Goal: Check status: Check status

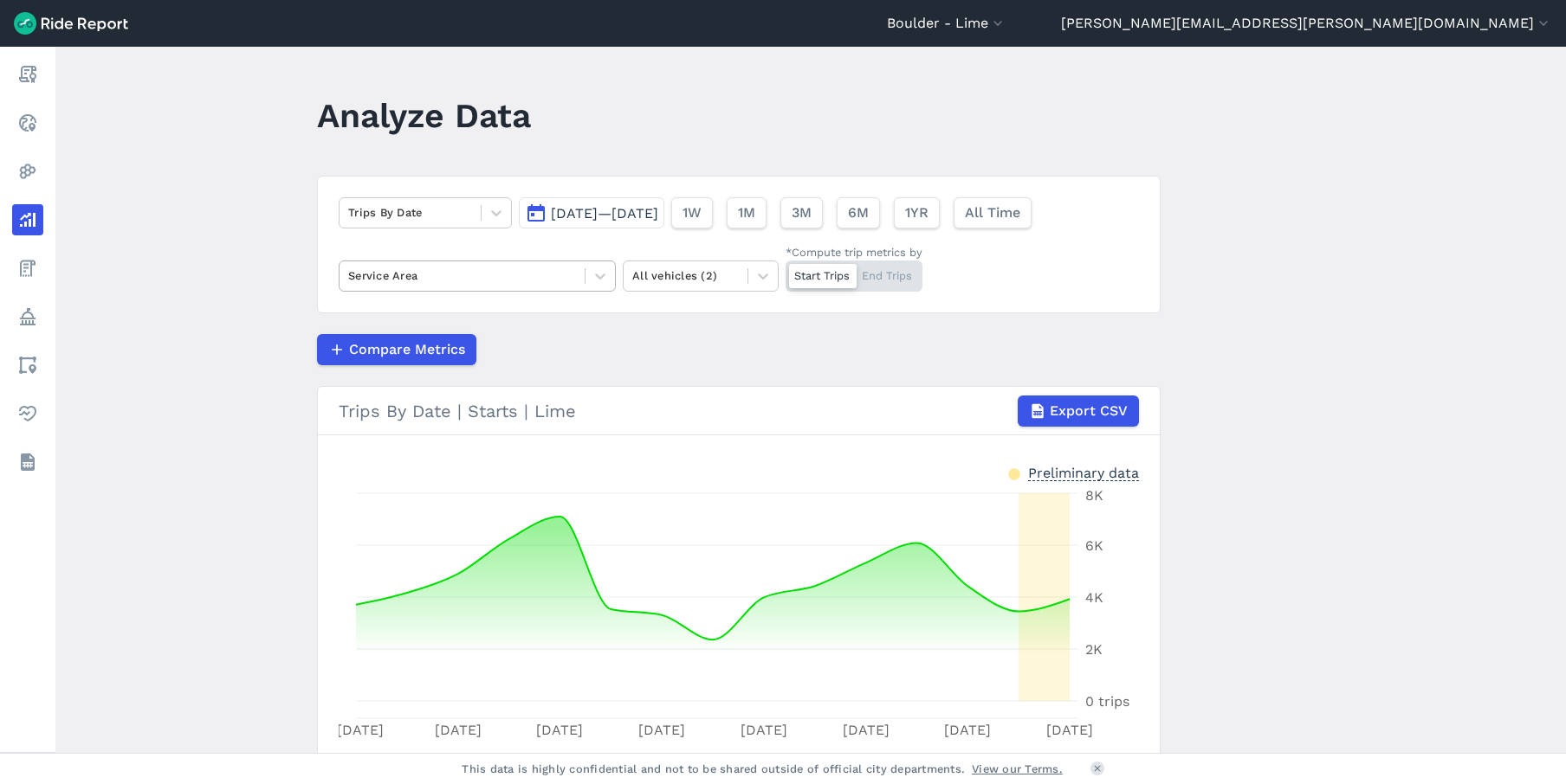
click at [542, 274] on div at bounding box center [462, 275] width 228 height 20
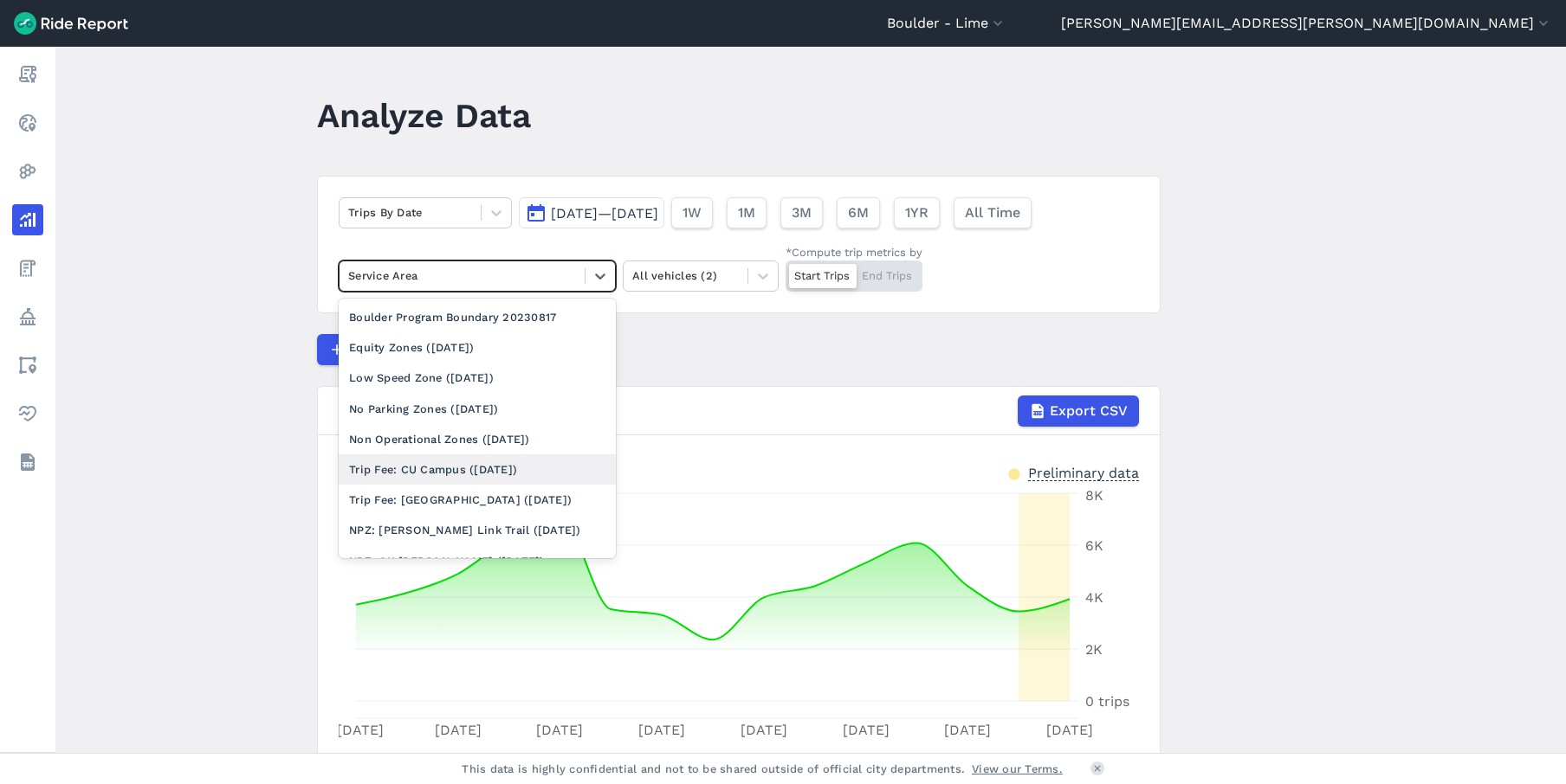
click at [474, 464] on div "Trip Fee: CU Campus ([DATE])" at bounding box center [477, 469] width 277 height 30
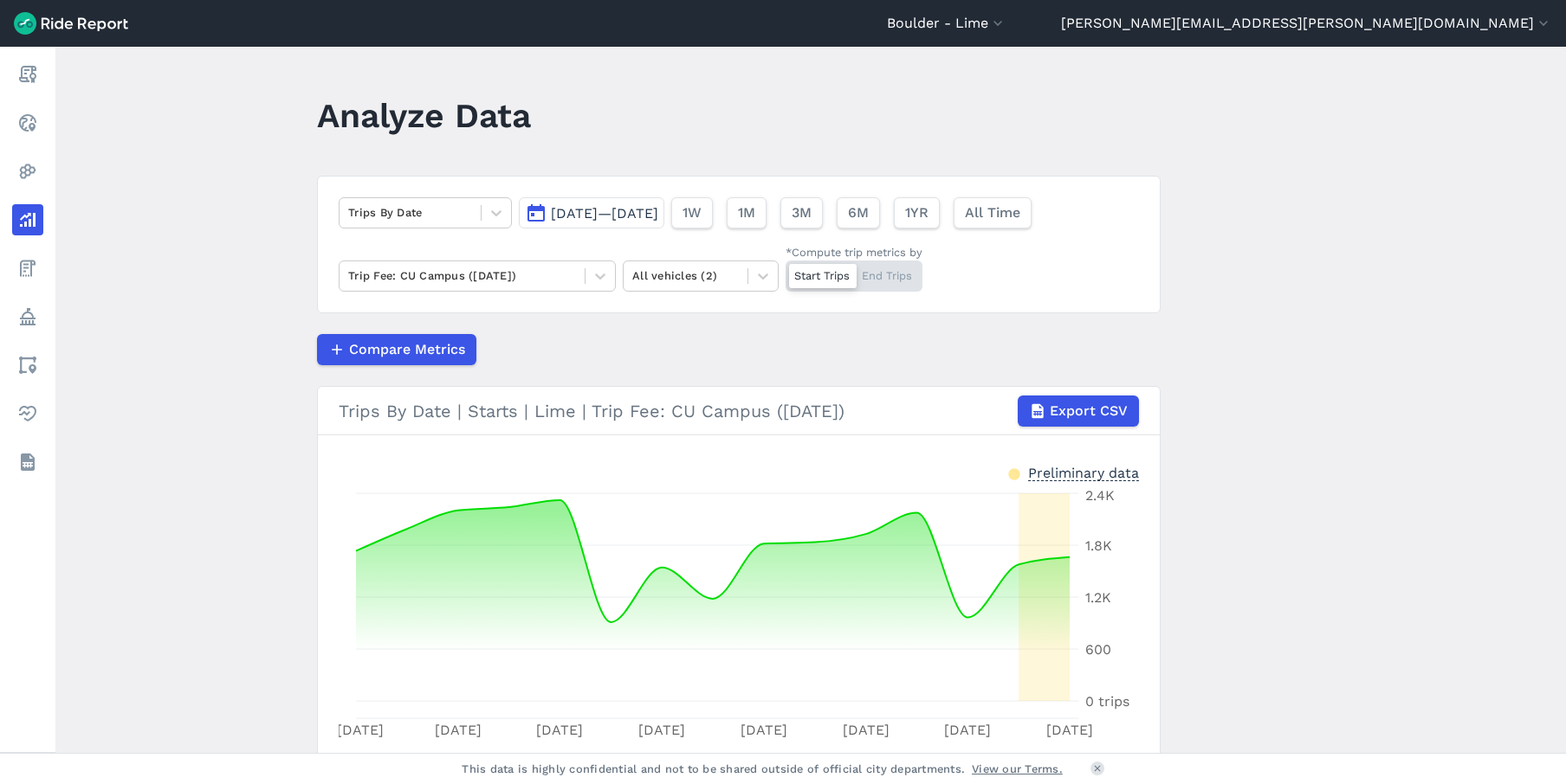
click at [607, 198] on button "[DATE]—[DATE]" at bounding box center [591, 213] width 145 height 31
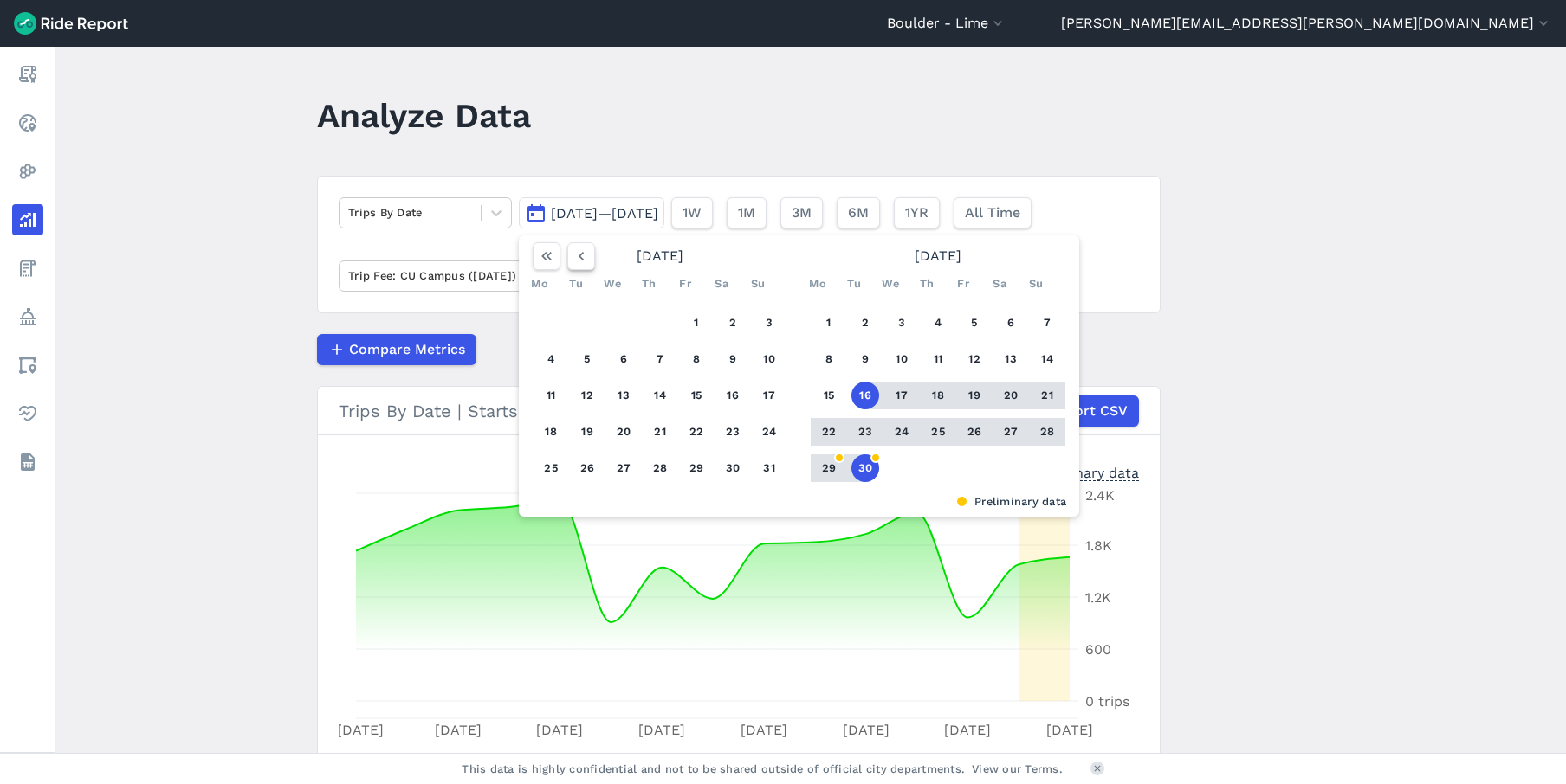
click at [581, 261] on icon "button" at bounding box center [581, 256] width 17 height 17
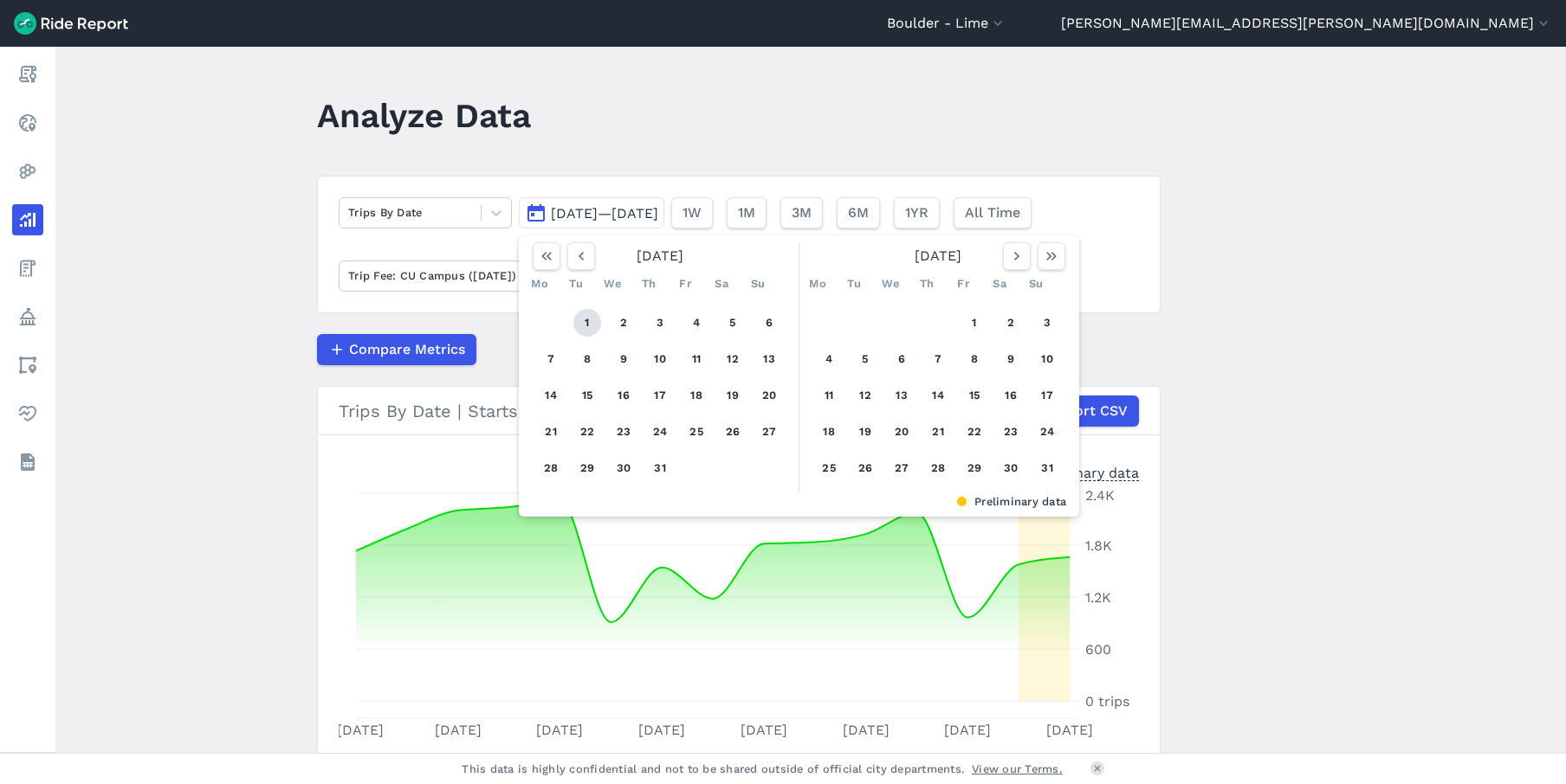
click at [583, 325] on button "1" at bounding box center [588, 323] width 28 height 28
click at [1008, 261] on icon "button" at bounding box center [1017, 256] width 17 height 17
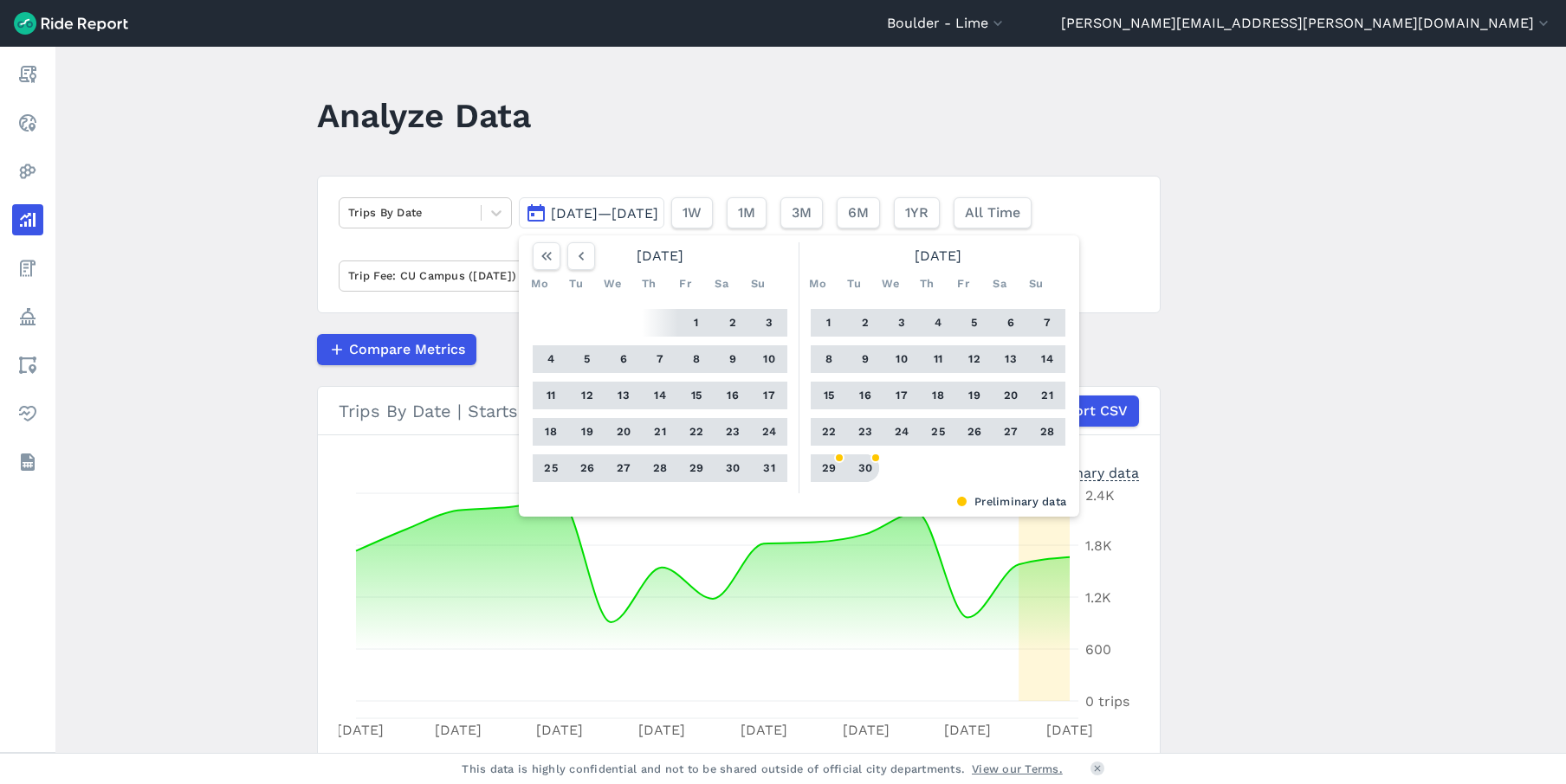
click at [865, 462] on button "30" at bounding box center [866, 468] width 28 height 28
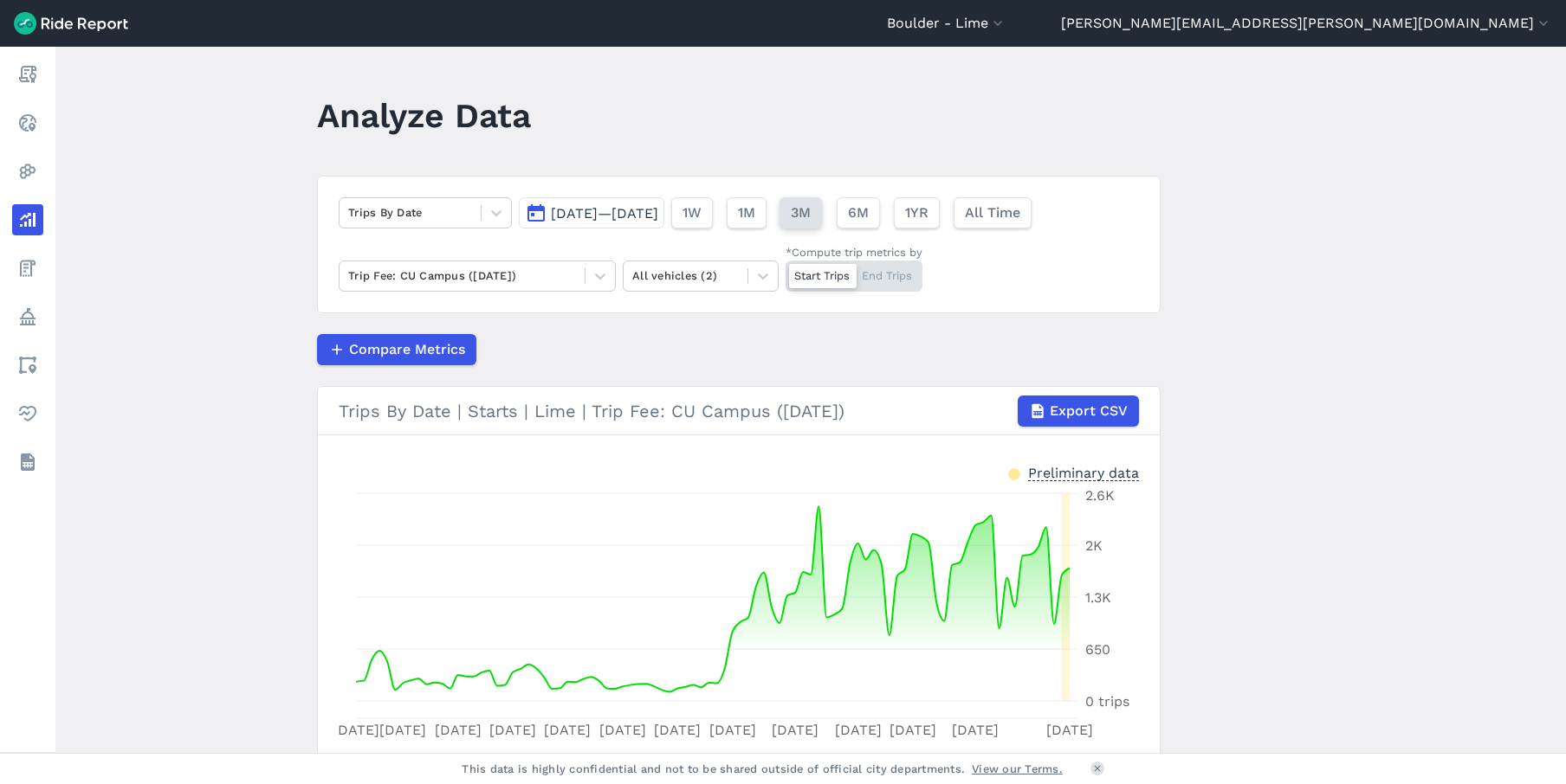
click at [811, 217] on span "3M" at bounding box center [800, 213] width 20 height 21
click at [443, 208] on div at bounding box center [410, 212] width 124 height 20
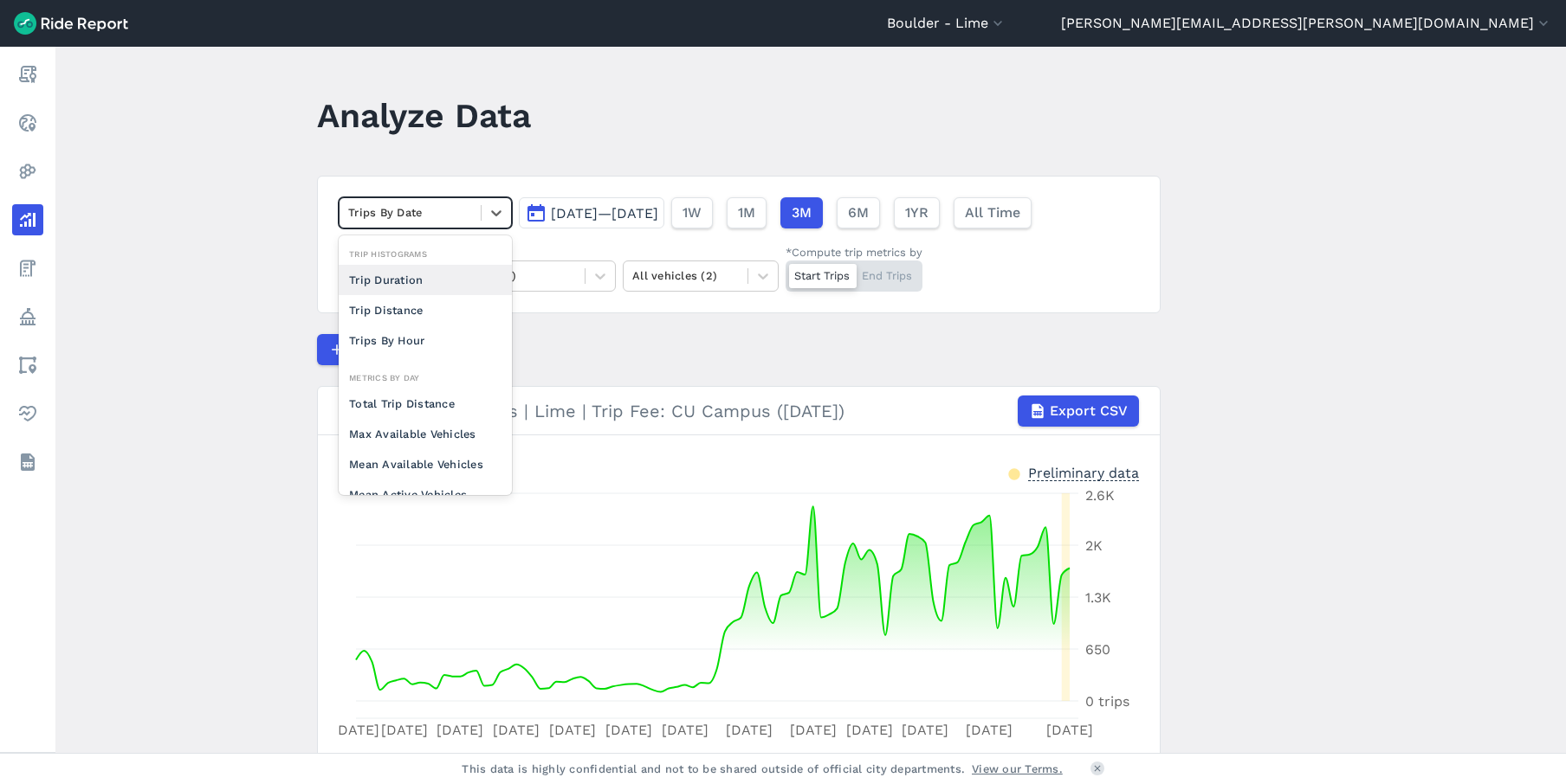
click at [443, 208] on div at bounding box center [410, 212] width 124 height 20
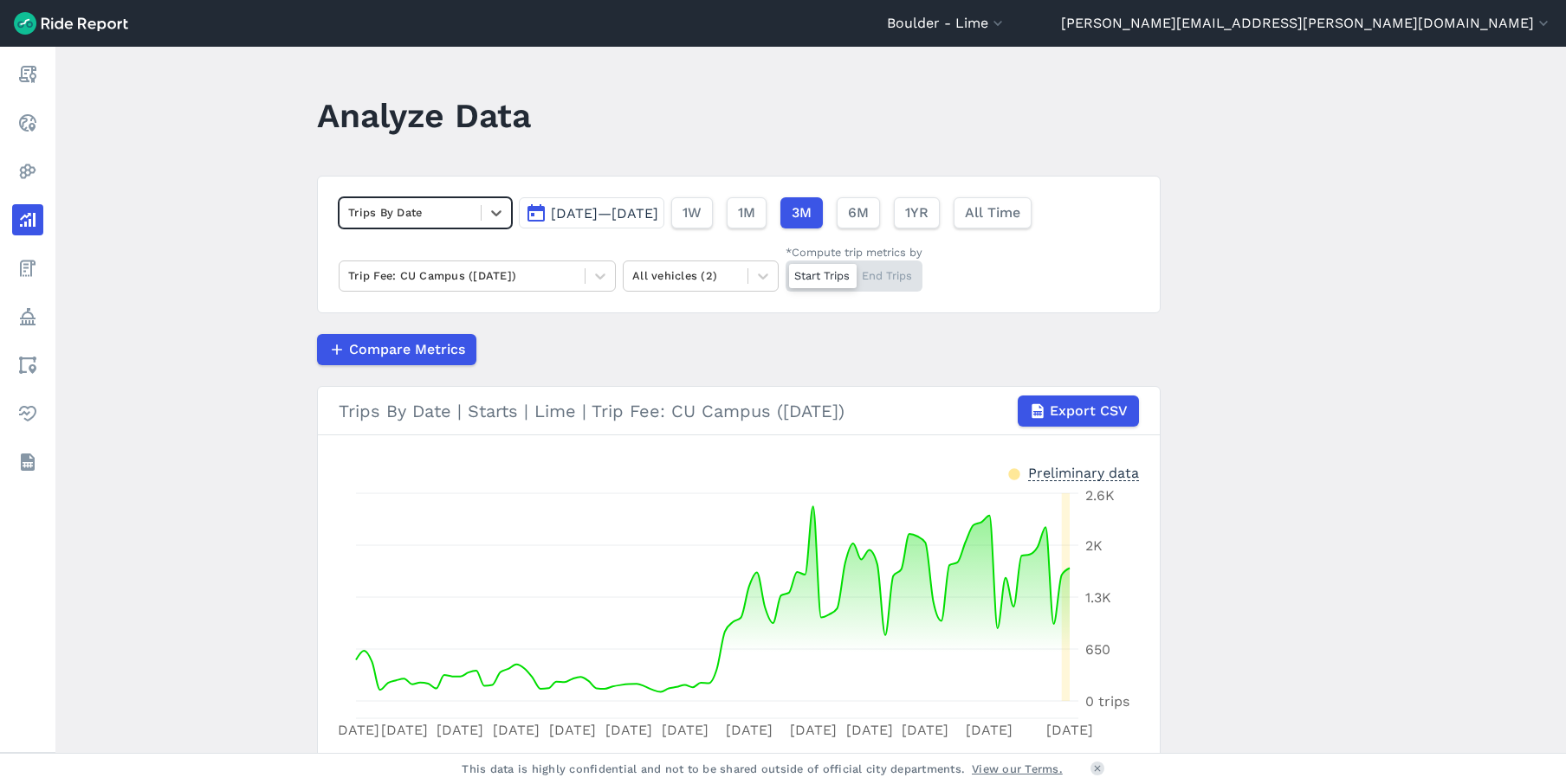
click at [609, 210] on span "[DATE]—[DATE]" at bounding box center [604, 214] width 108 height 17
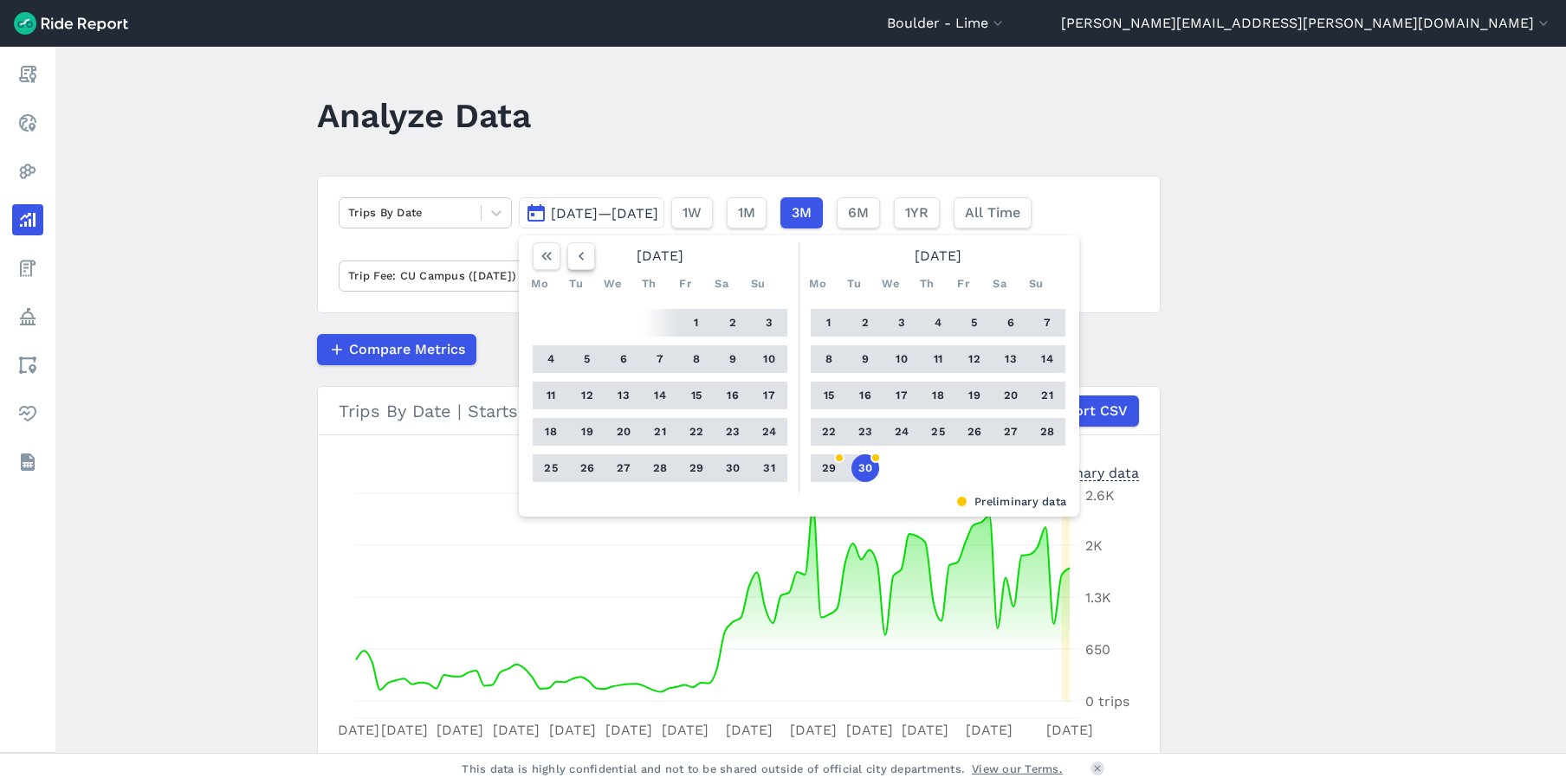
click at [574, 258] on icon "button" at bounding box center [581, 256] width 17 height 17
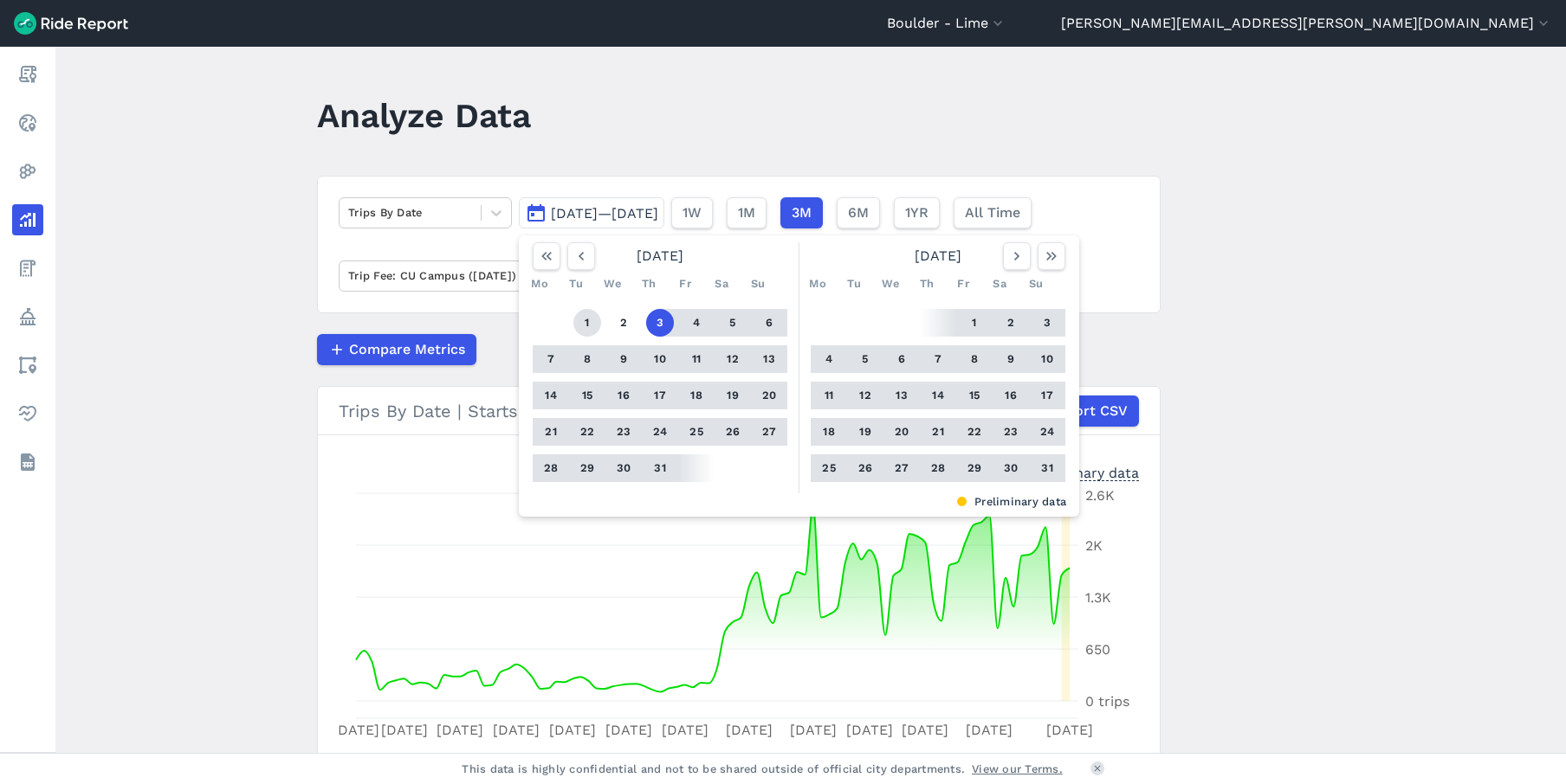
click at [578, 315] on button "1" at bounding box center [588, 323] width 28 height 28
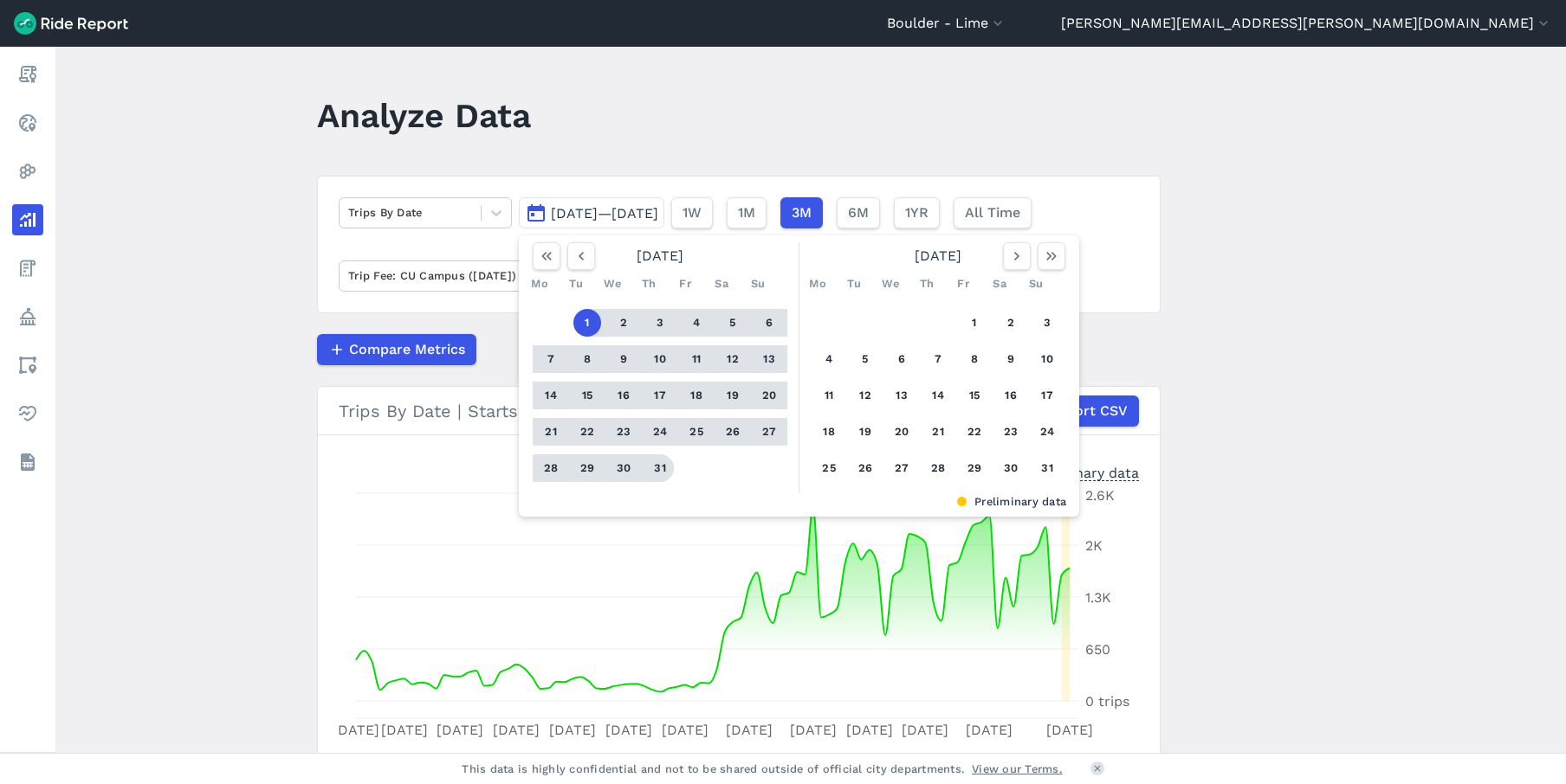
click at [664, 480] on button "31" at bounding box center [661, 468] width 28 height 28
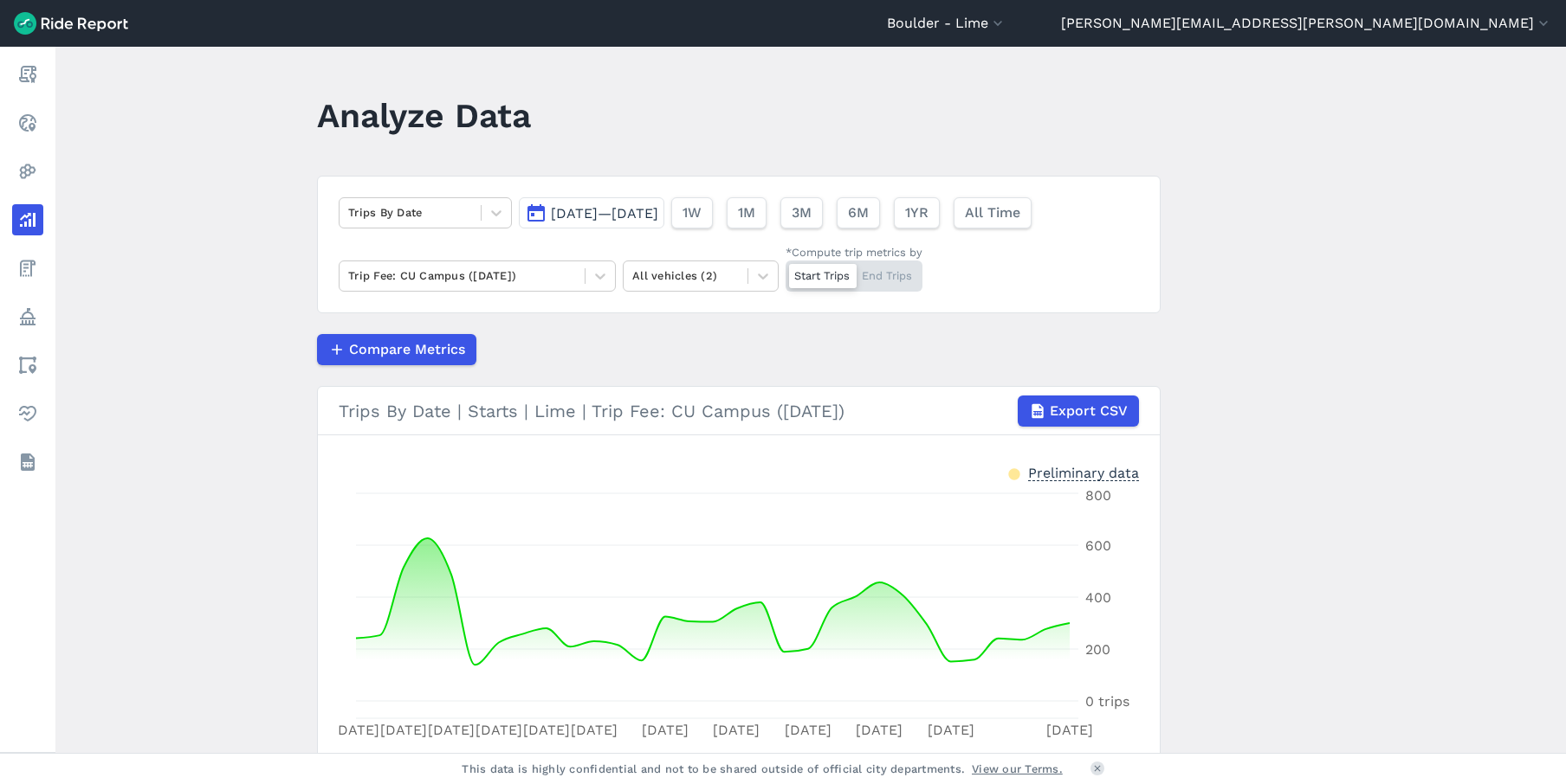
click at [631, 212] on span "[DATE]—[DATE]" at bounding box center [604, 214] width 108 height 17
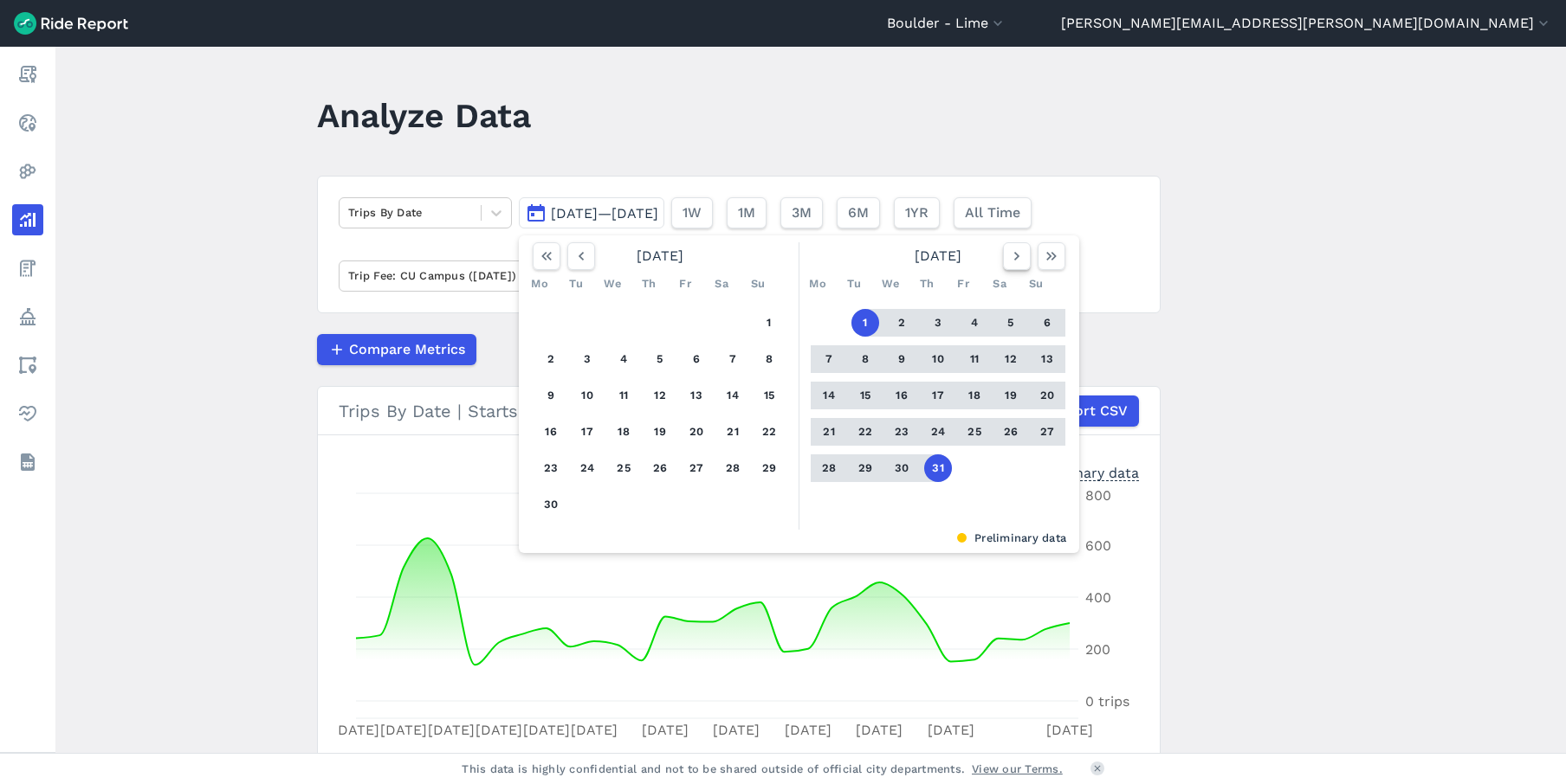
click at [1020, 260] on icon "button" at bounding box center [1017, 256] width 17 height 17
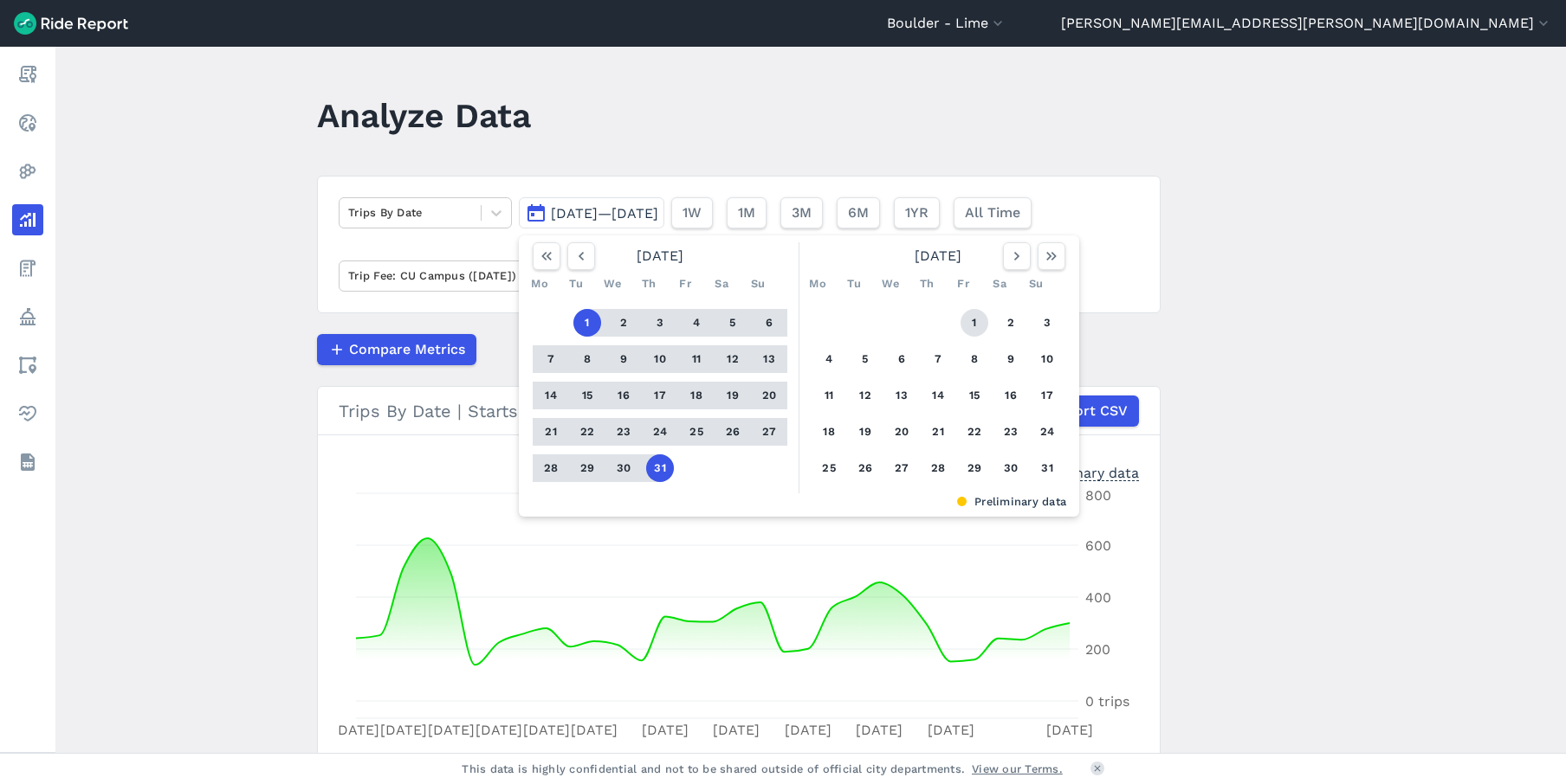
click at [963, 317] on button "1" at bounding box center [975, 323] width 28 height 28
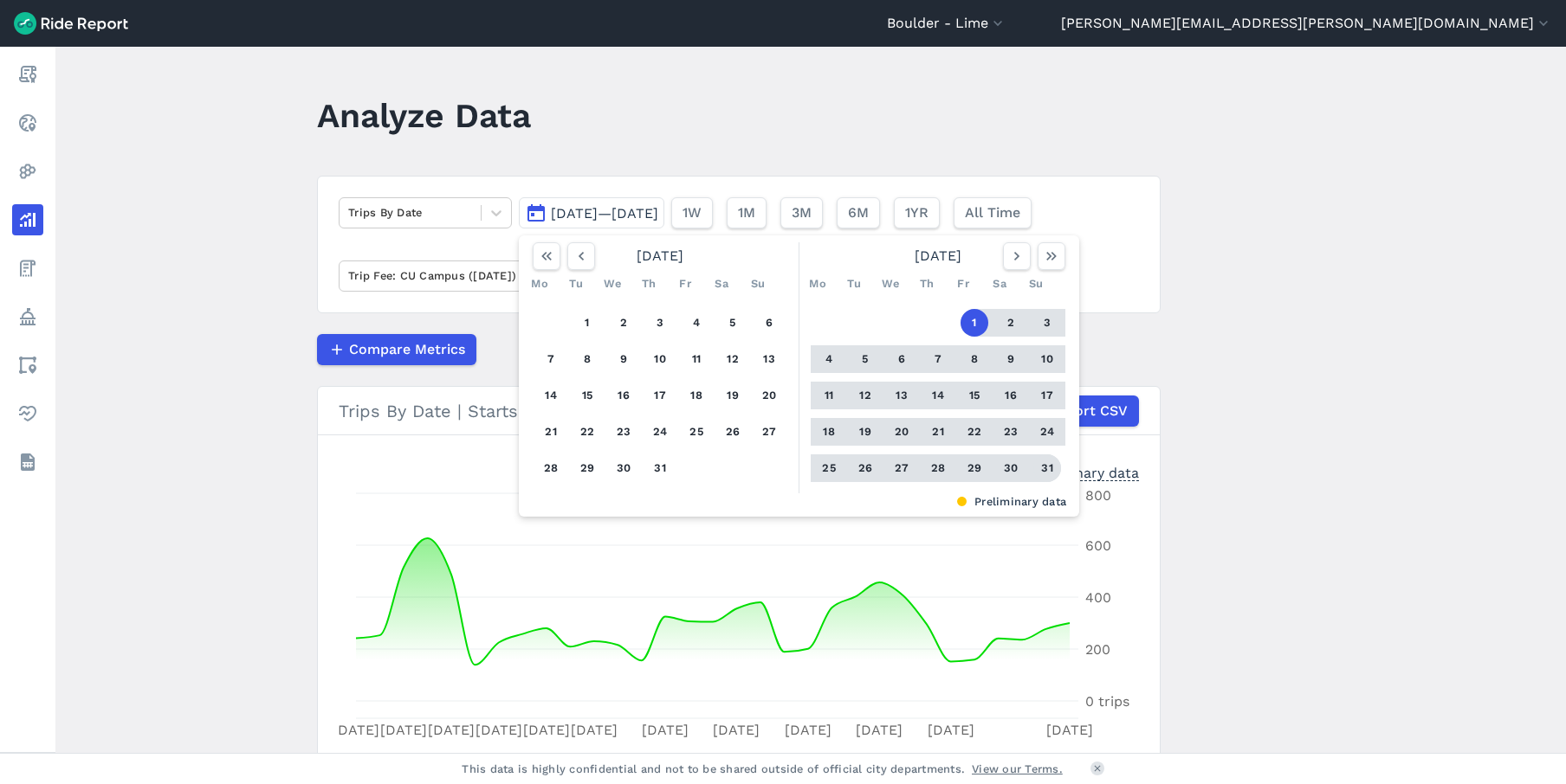
click at [1048, 472] on button "31" at bounding box center [1048, 468] width 28 height 28
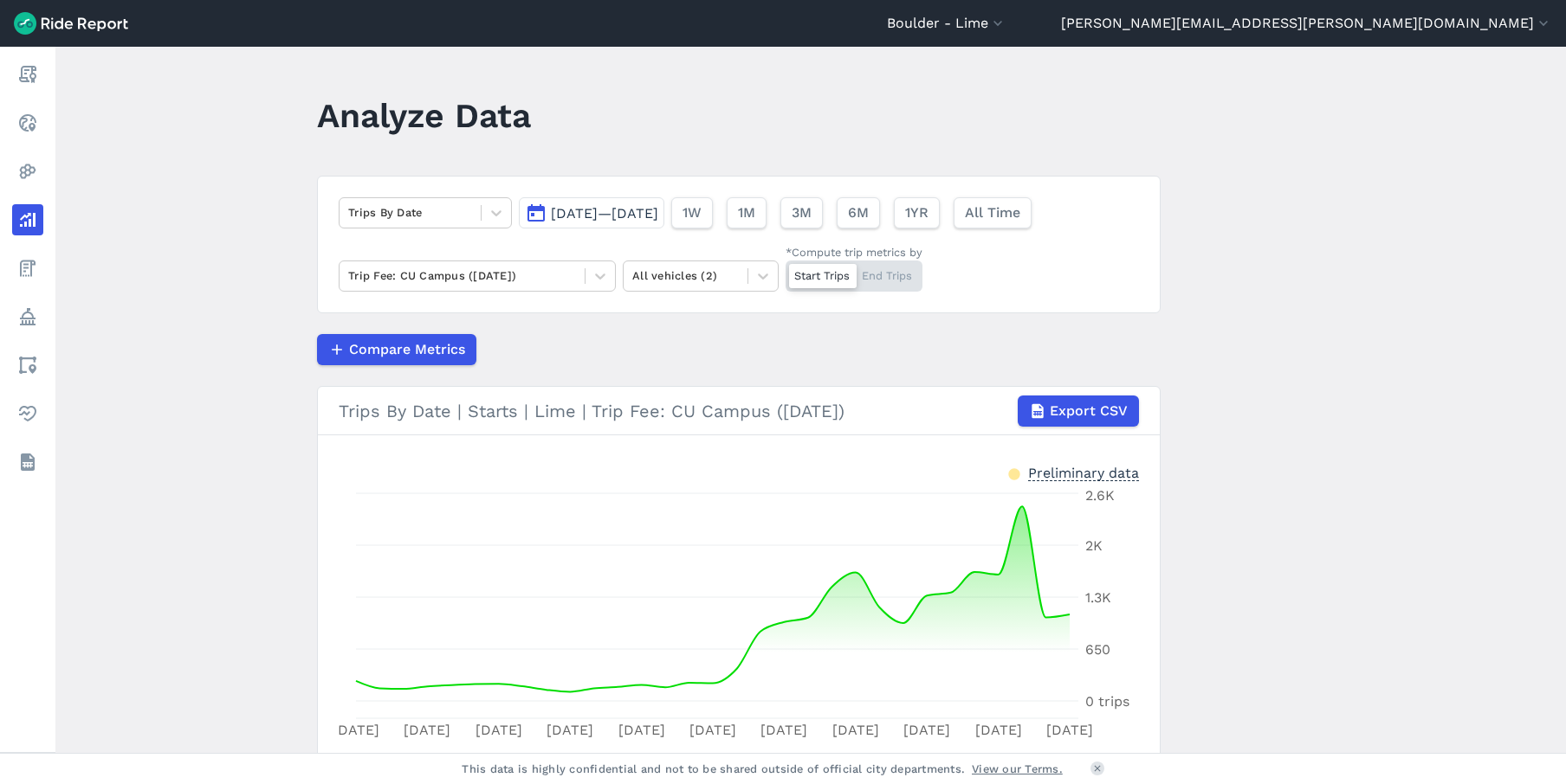
click at [1299, 428] on main "Analyze Data Trips By Date [DATE]—[DATE] 1W 1M 3M 6M 1YR All Time Trip Fee: CU …" at bounding box center [811, 400] width 1511 height 706
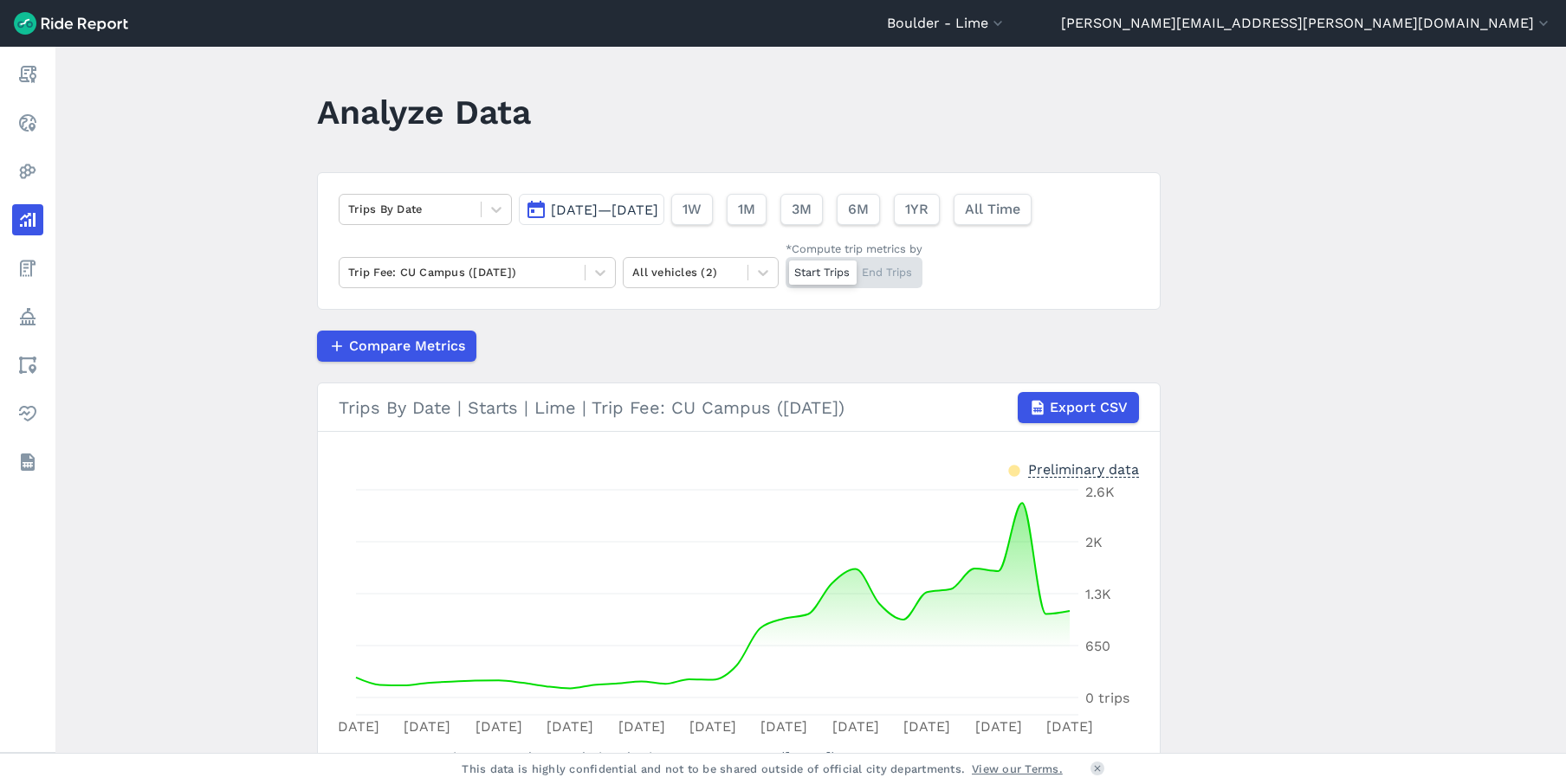
scroll to position [7, 0]
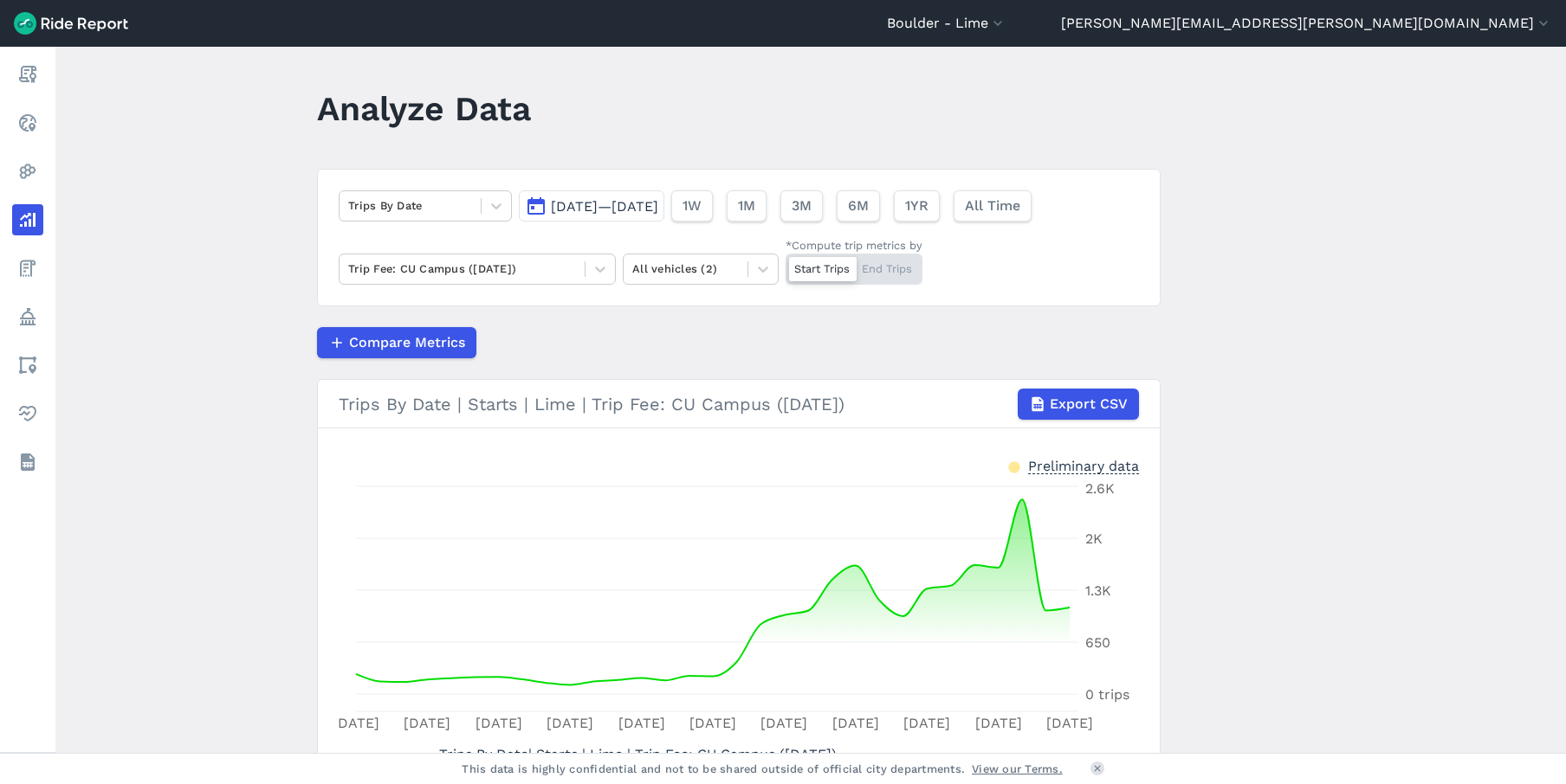
click at [656, 200] on span "[DATE]—[DATE]" at bounding box center [604, 207] width 108 height 17
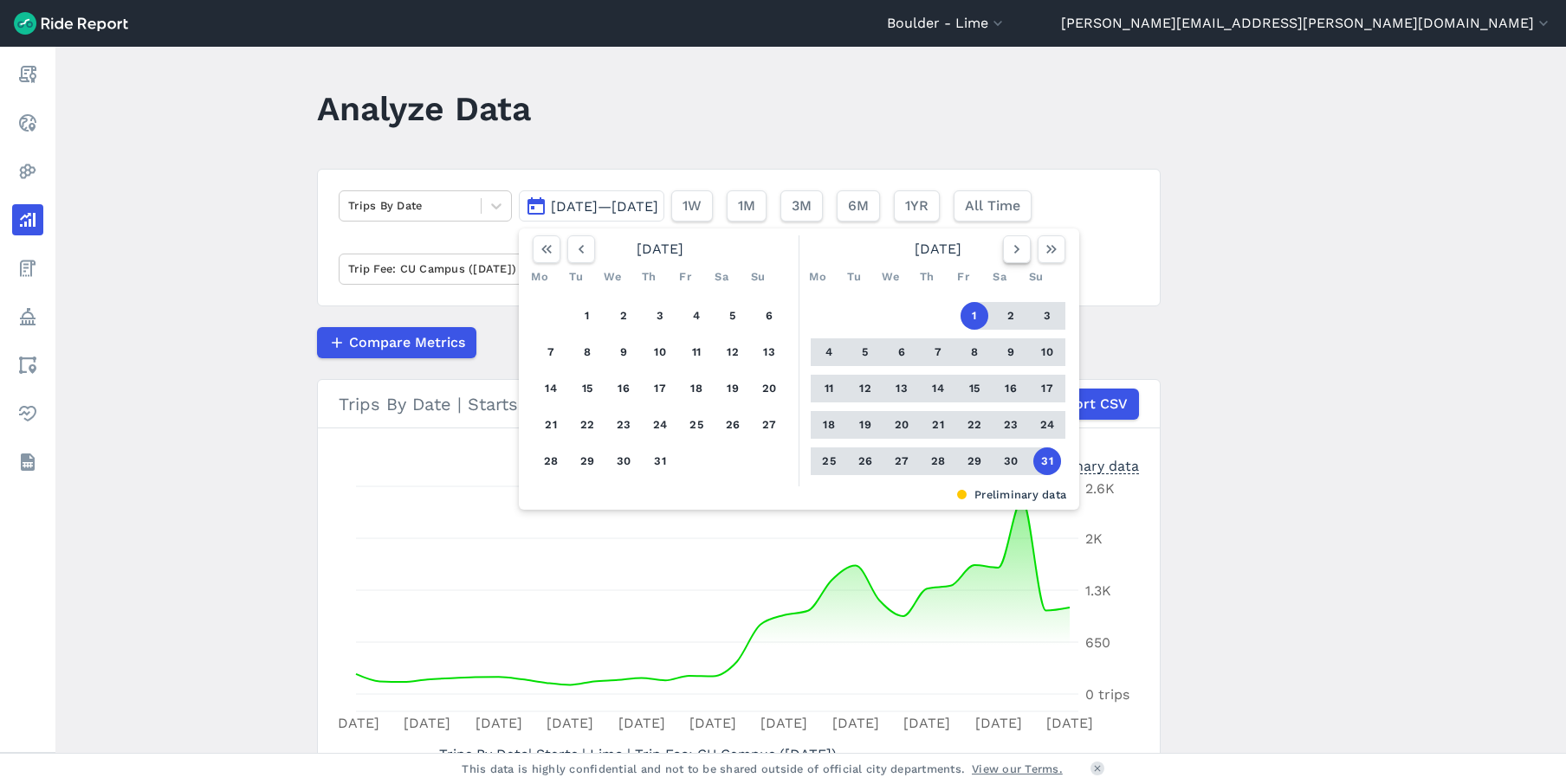
click at [1023, 251] on button "button" at bounding box center [1017, 249] width 28 height 28
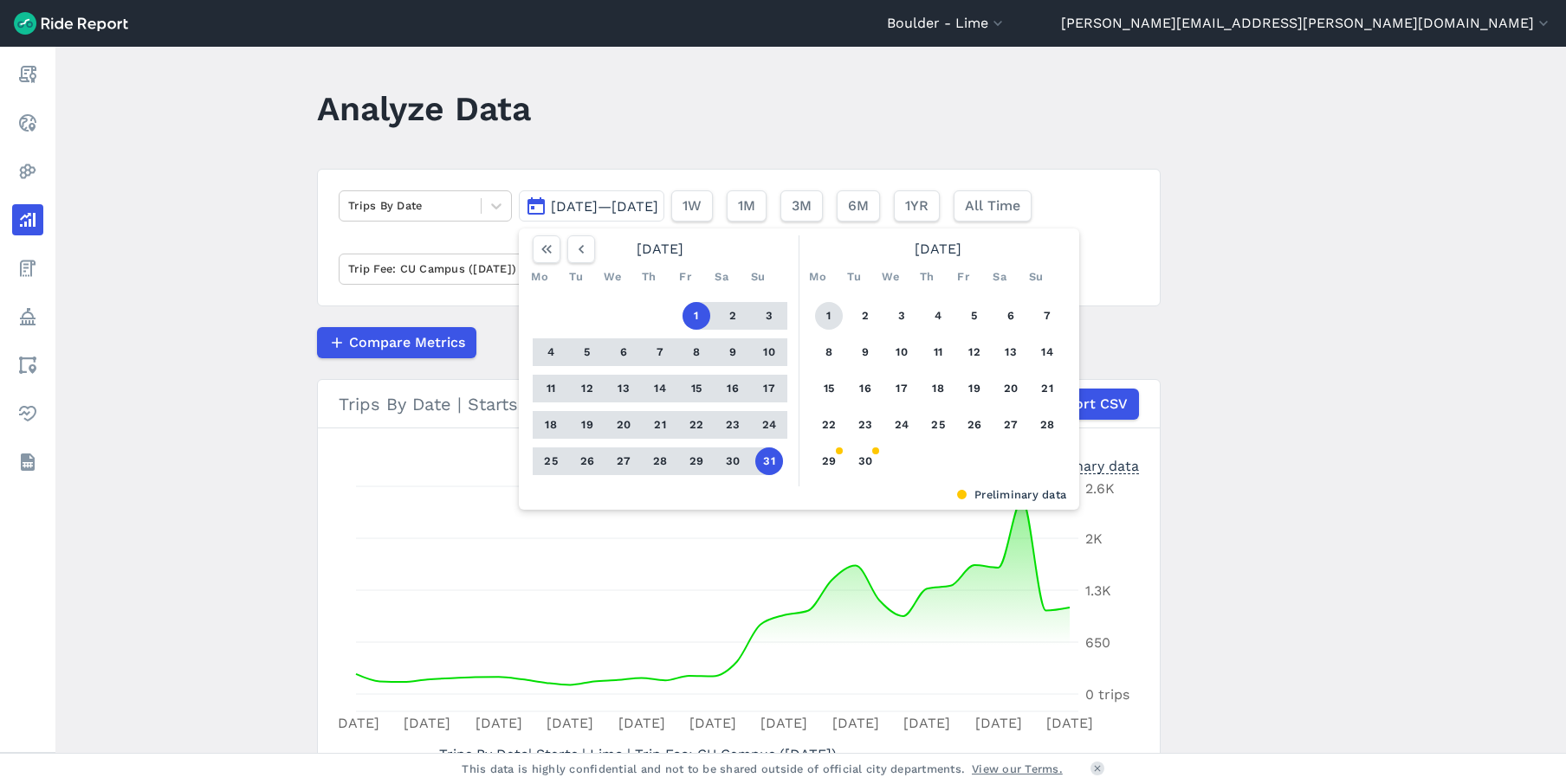
click at [818, 317] on button "1" at bounding box center [829, 317] width 28 height 28
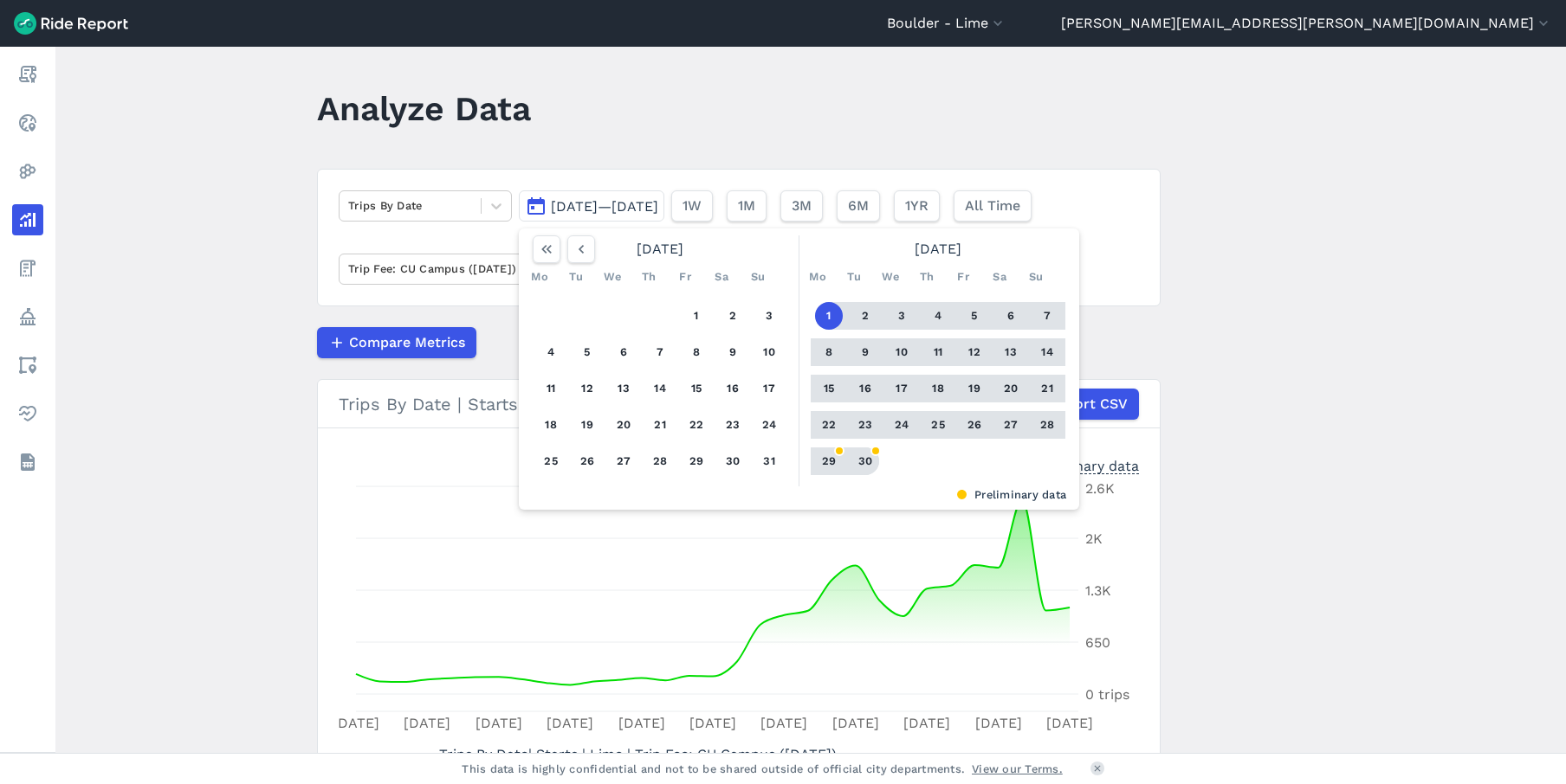
click at [872, 452] on button "30" at bounding box center [866, 462] width 28 height 28
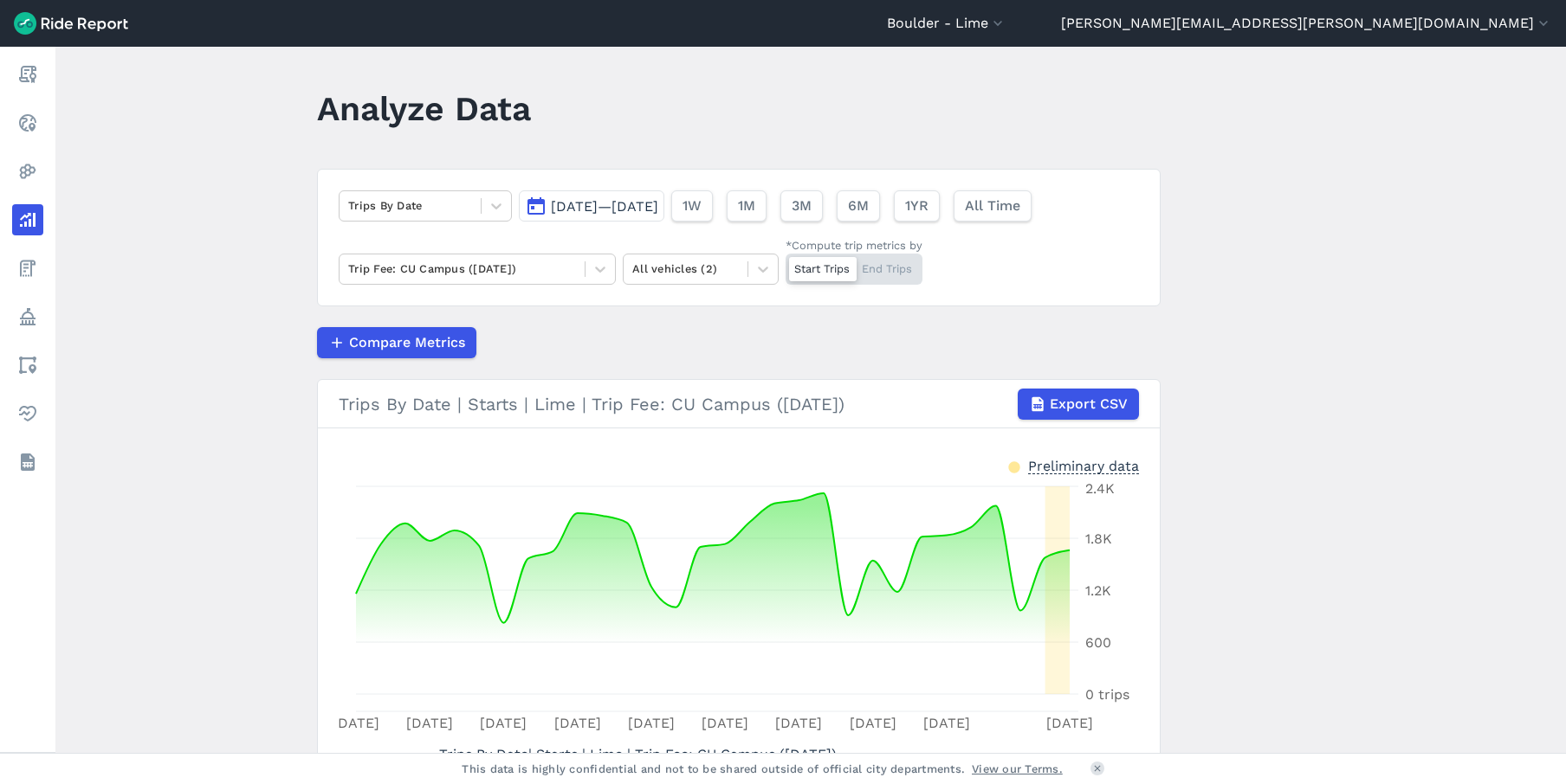
click at [1244, 421] on main "Analyze Data Trips By Date [DATE]—[DATE] 1W 1M 3M 6M 1YR All Time Trip Fee: CU …" at bounding box center [811, 400] width 1511 height 706
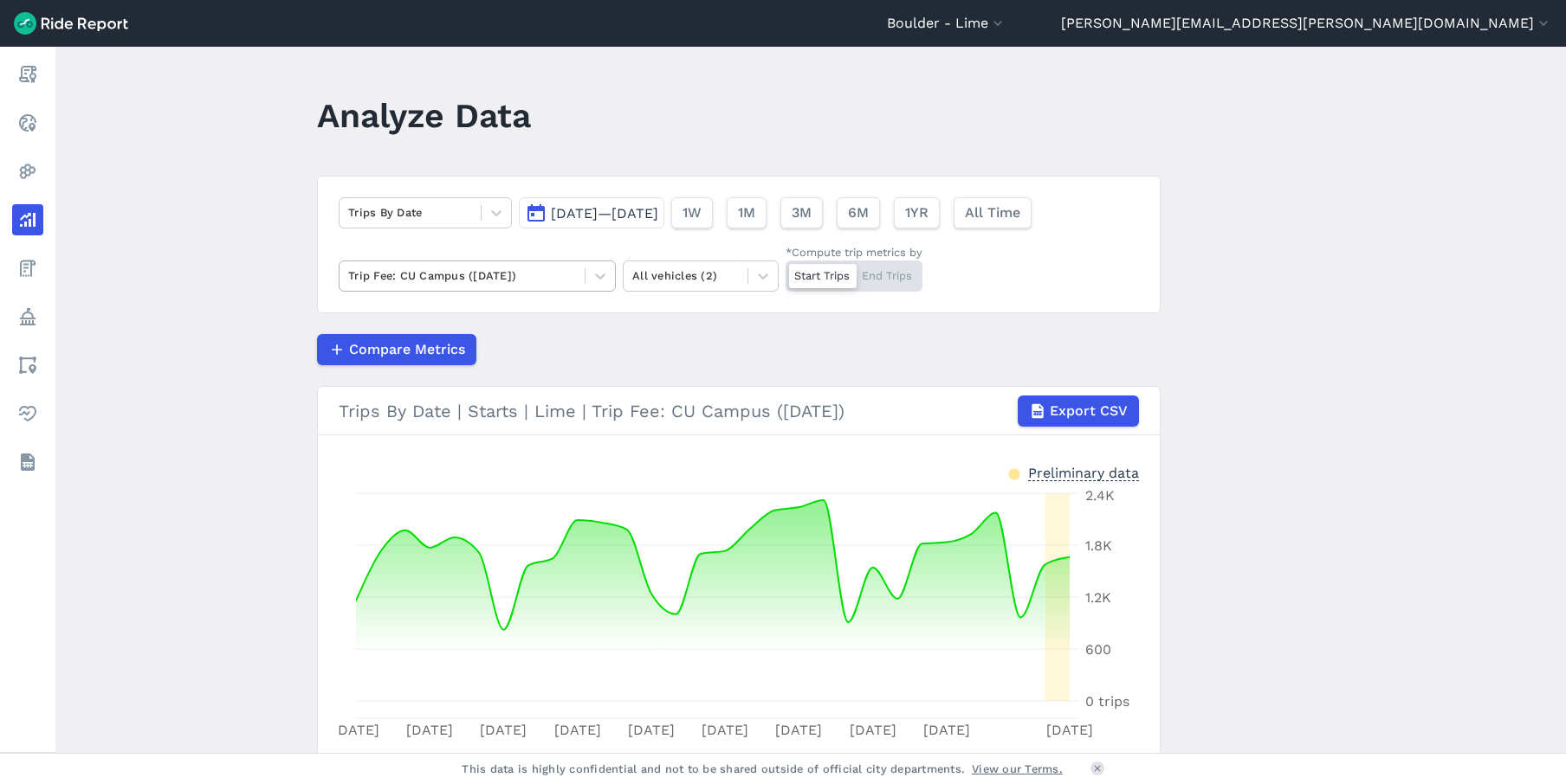
click at [543, 274] on div at bounding box center [462, 275] width 228 height 20
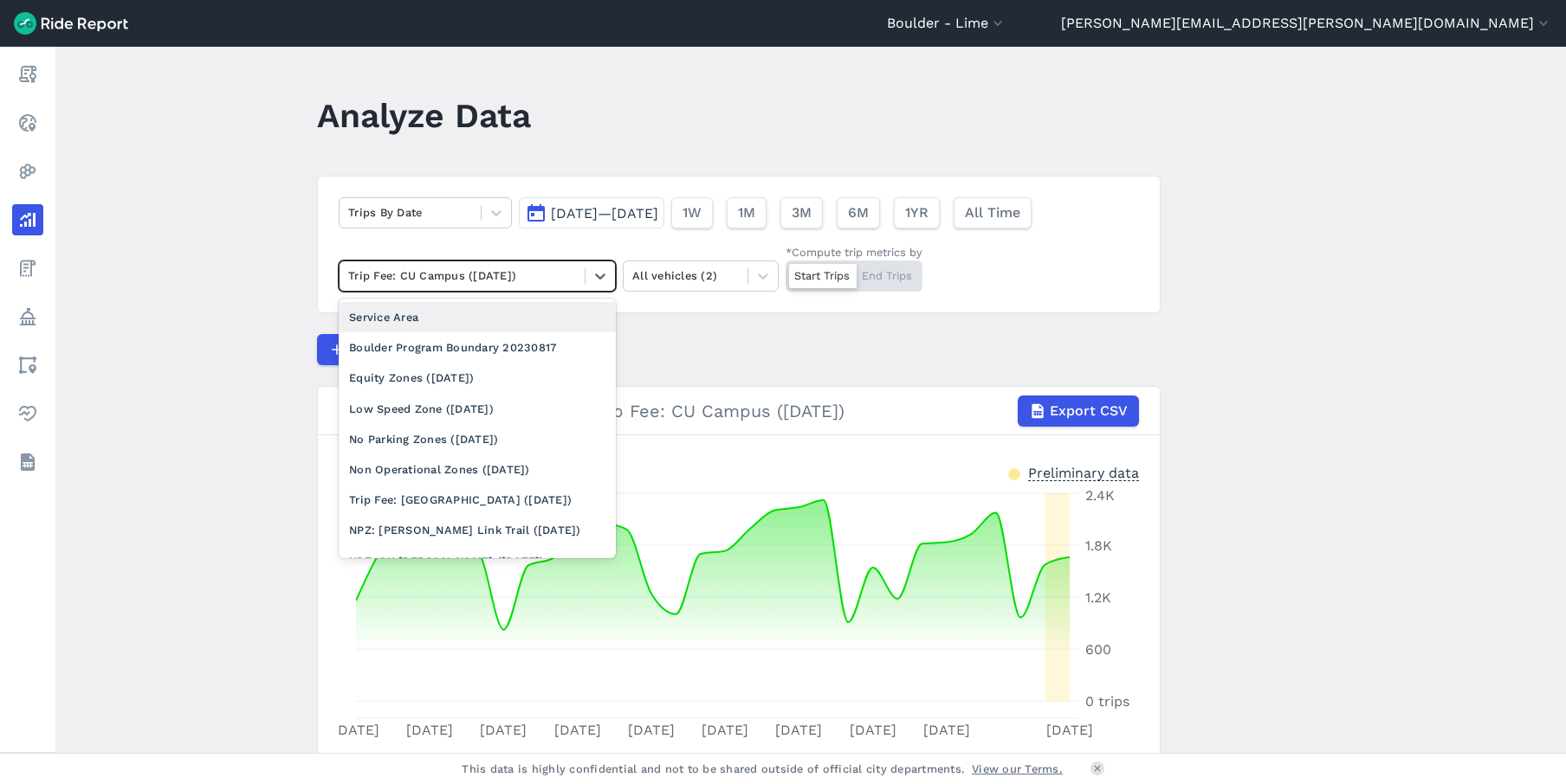
click at [477, 324] on div "Service Area" at bounding box center [477, 318] width 277 height 30
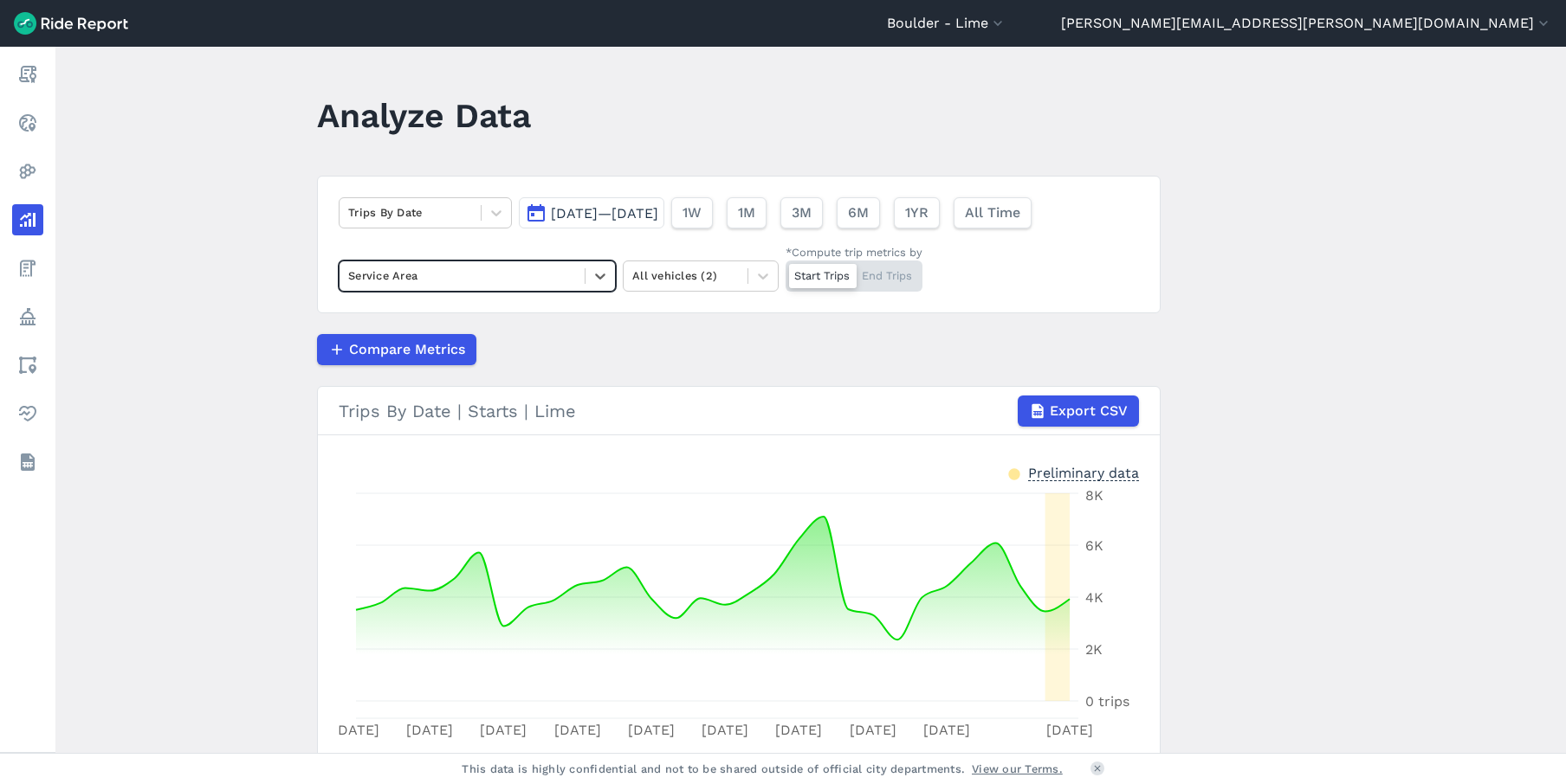
click at [658, 216] on span "[DATE]—[DATE]" at bounding box center [604, 214] width 108 height 17
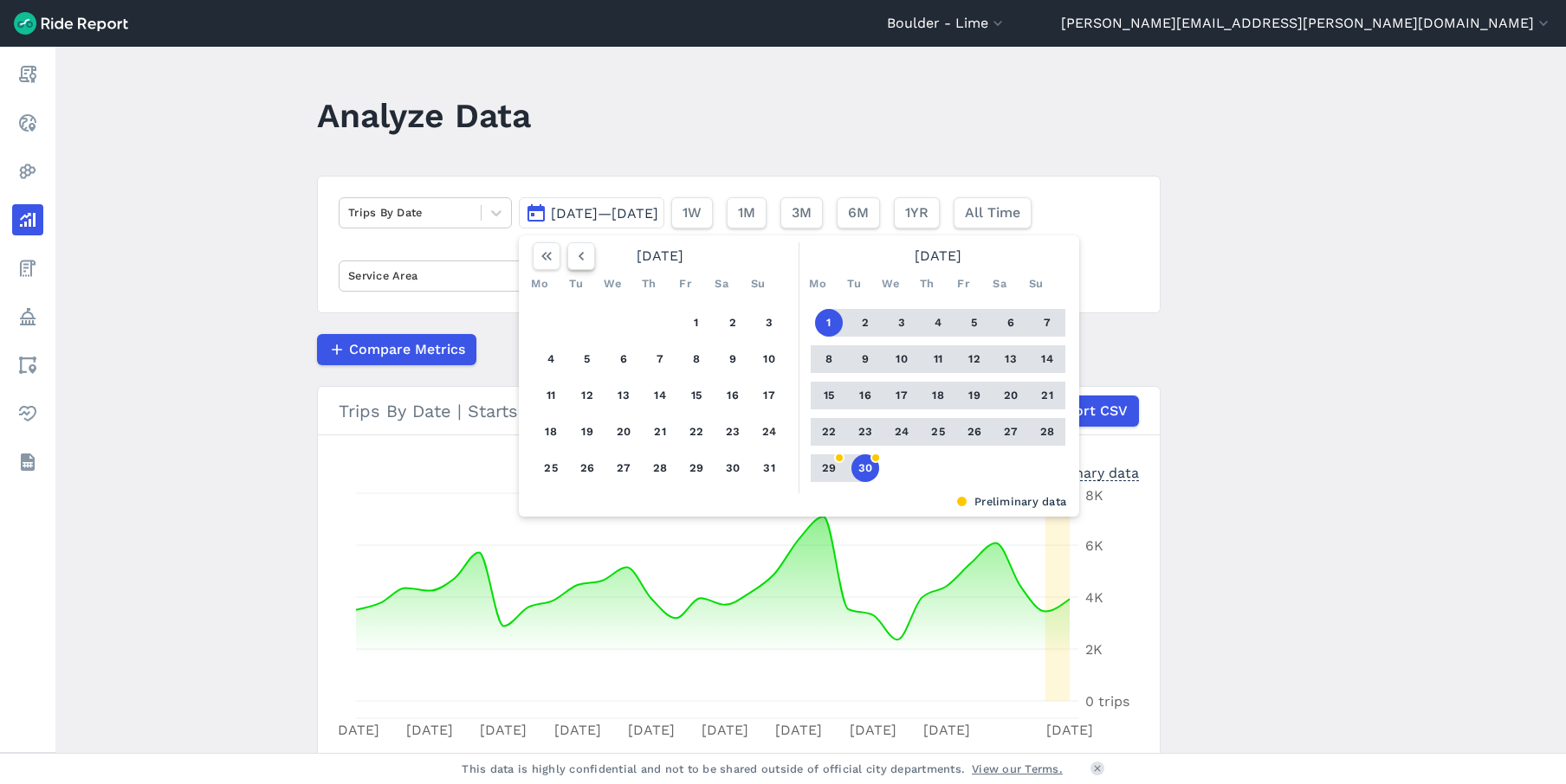
click at [585, 264] on icon "button" at bounding box center [581, 256] width 17 height 17
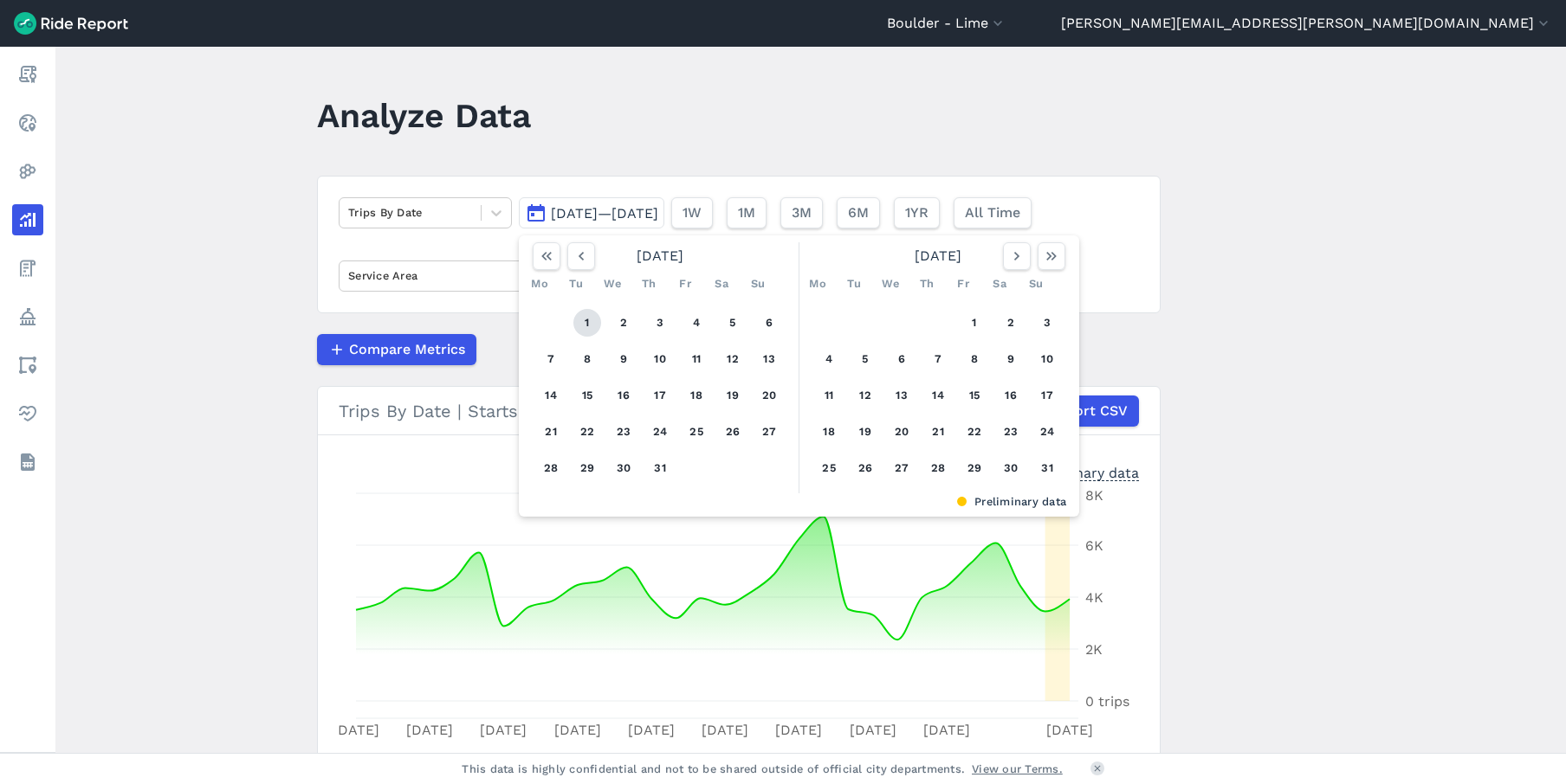
click at [590, 322] on button "1" at bounding box center [588, 323] width 28 height 28
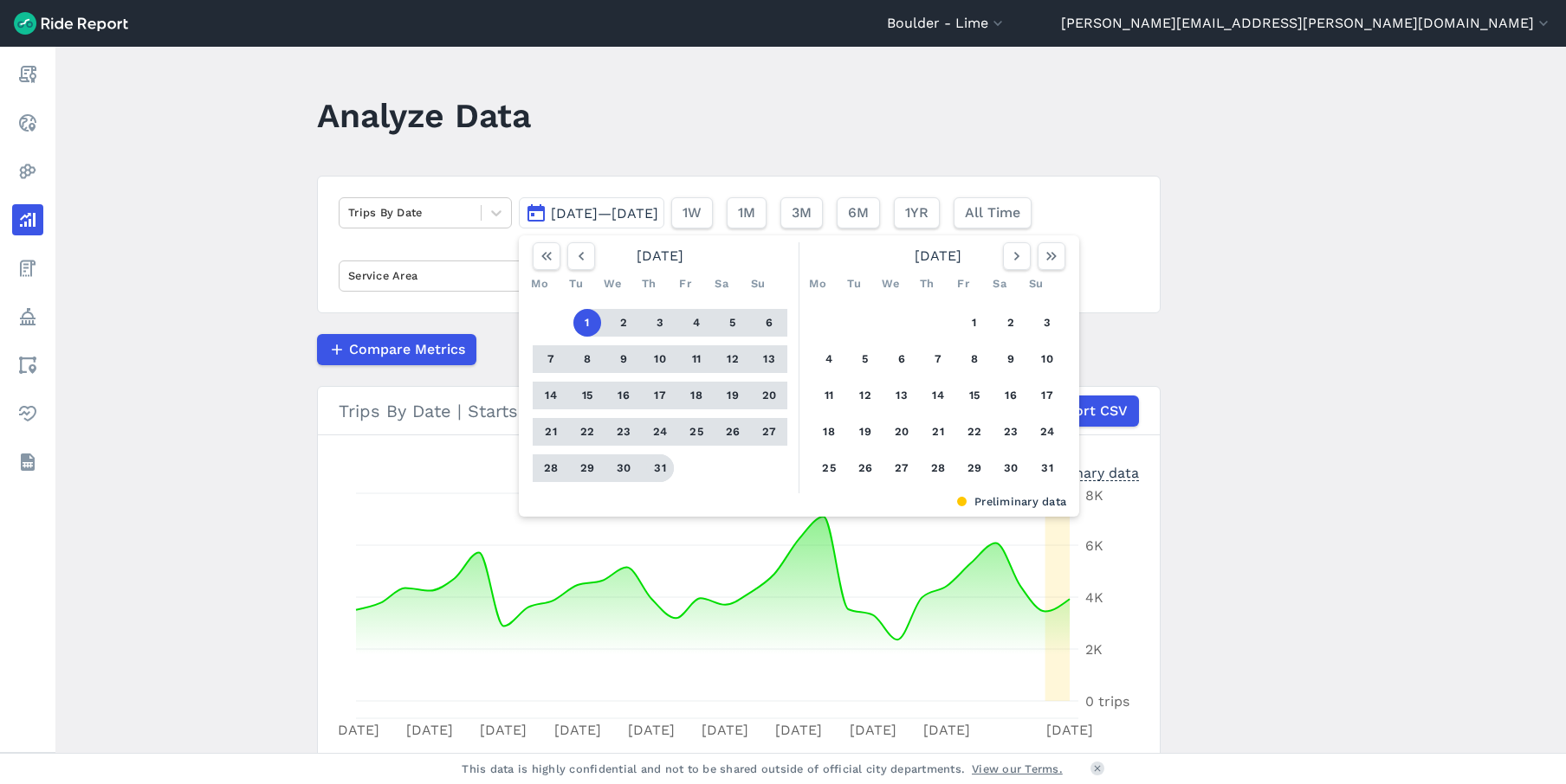
click at [666, 470] on button "31" at bounding box center [661, 468] width 28 height 28
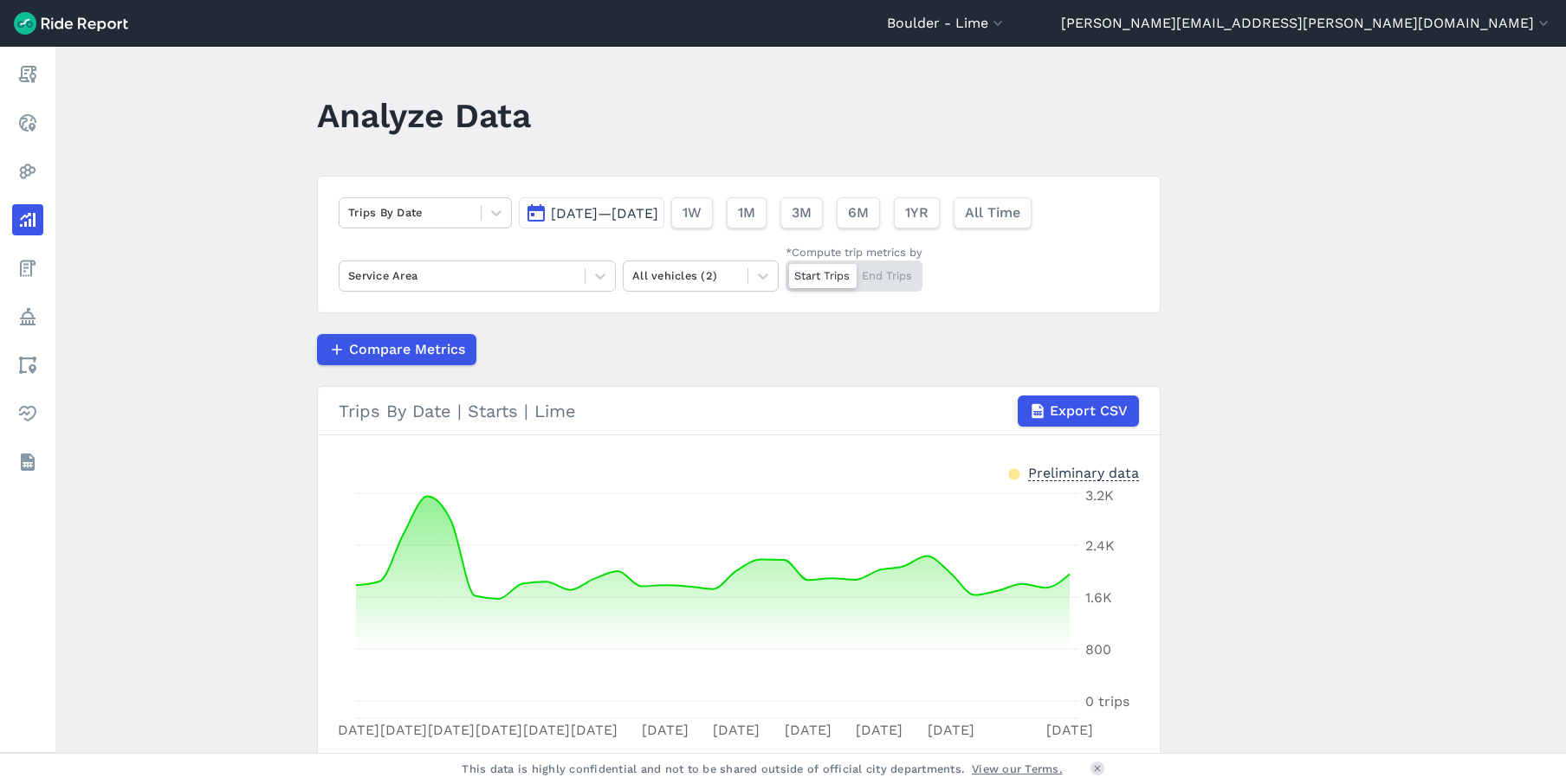
click at [1309, 349] on main "Analyze Data Trips By Date Jul 1, 2025—Jul 31, 2025 1W 1M 3M 6M 1YR All Time Se…" at bounding box center [811, 400] width 1511 height 706
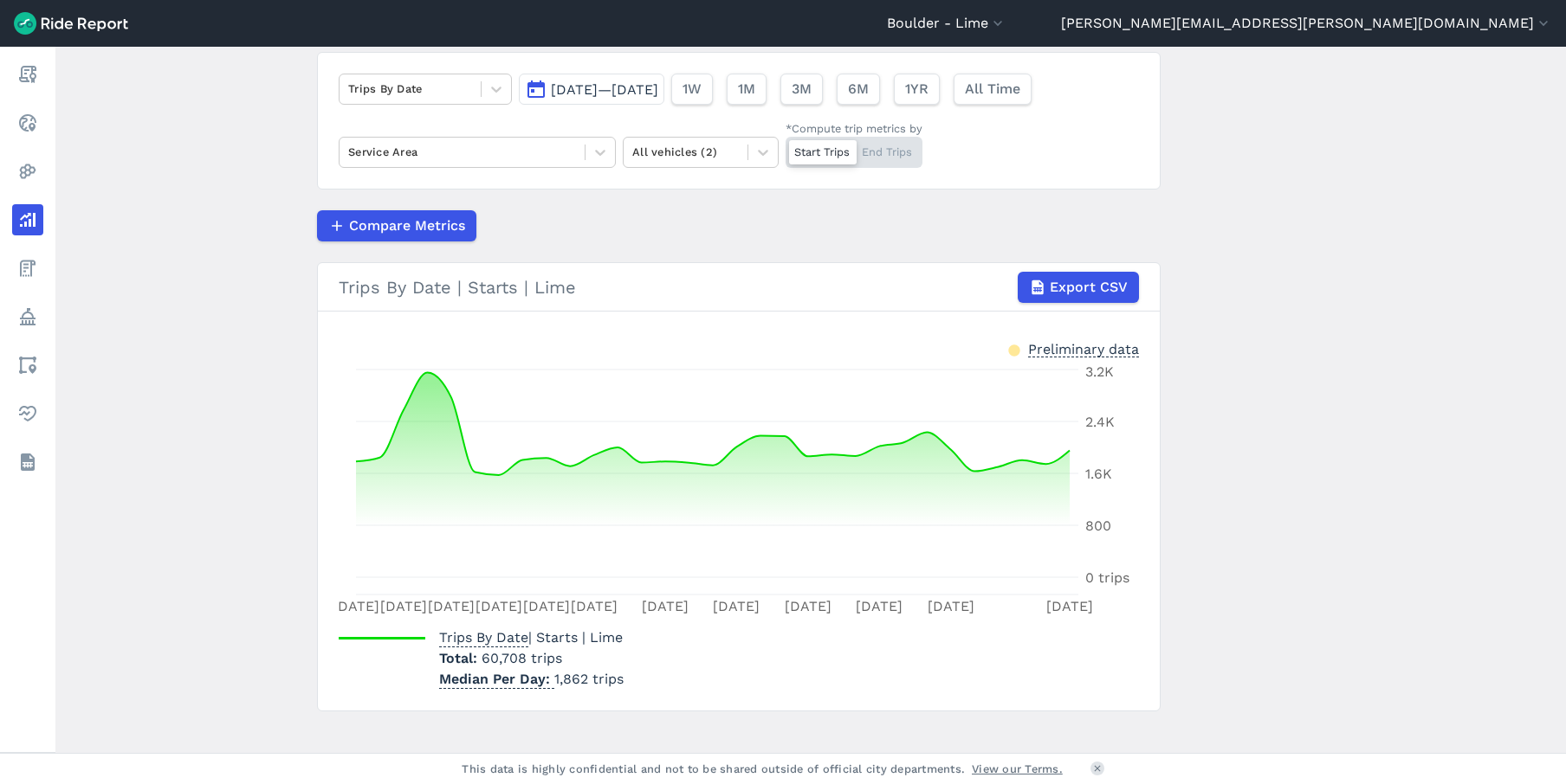
scroll to position [104, 0]
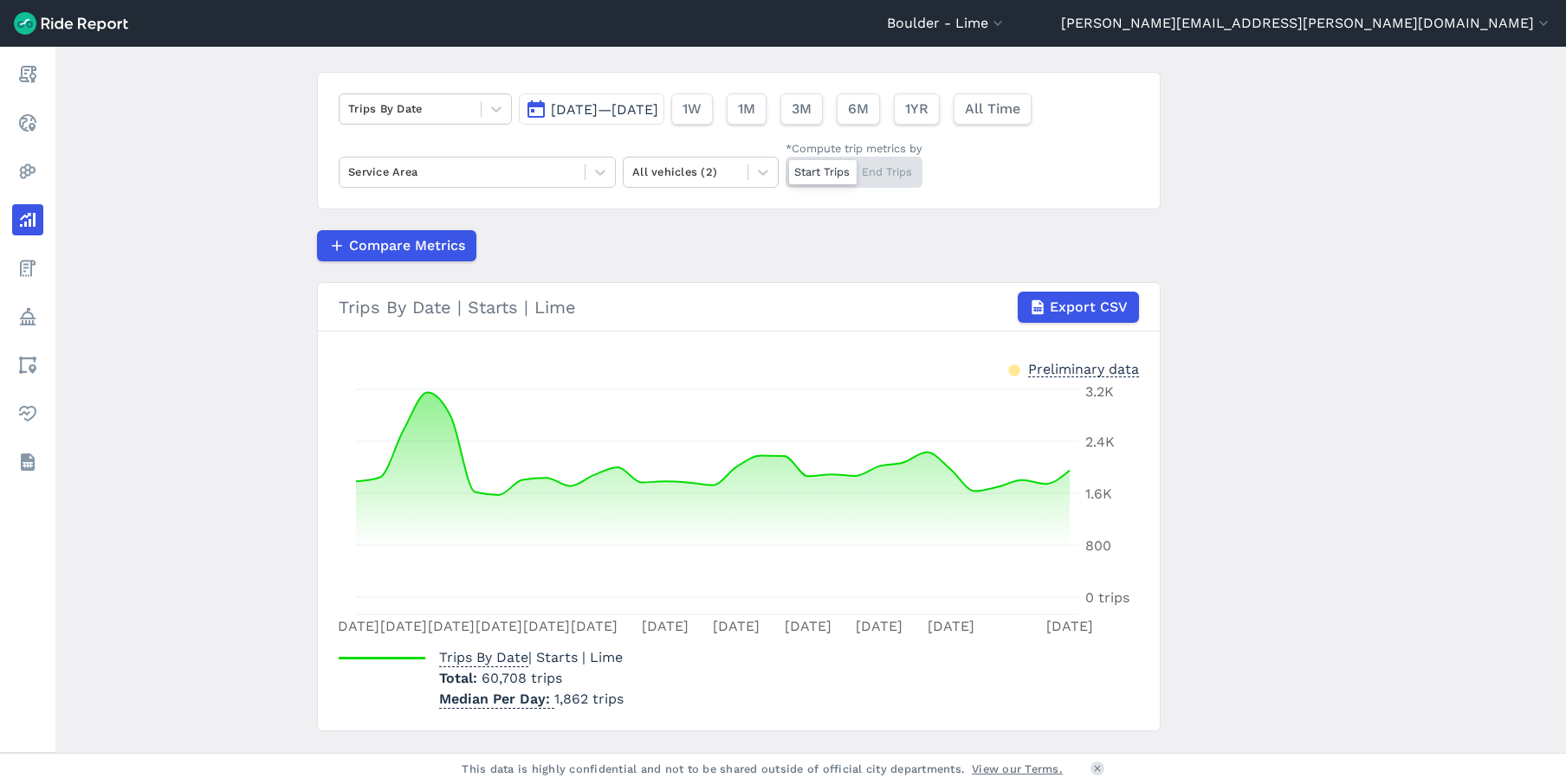
click at [594, 107] on span "[DATE]—[DATE]" at bounding box center [604, 110] width 108 height 17
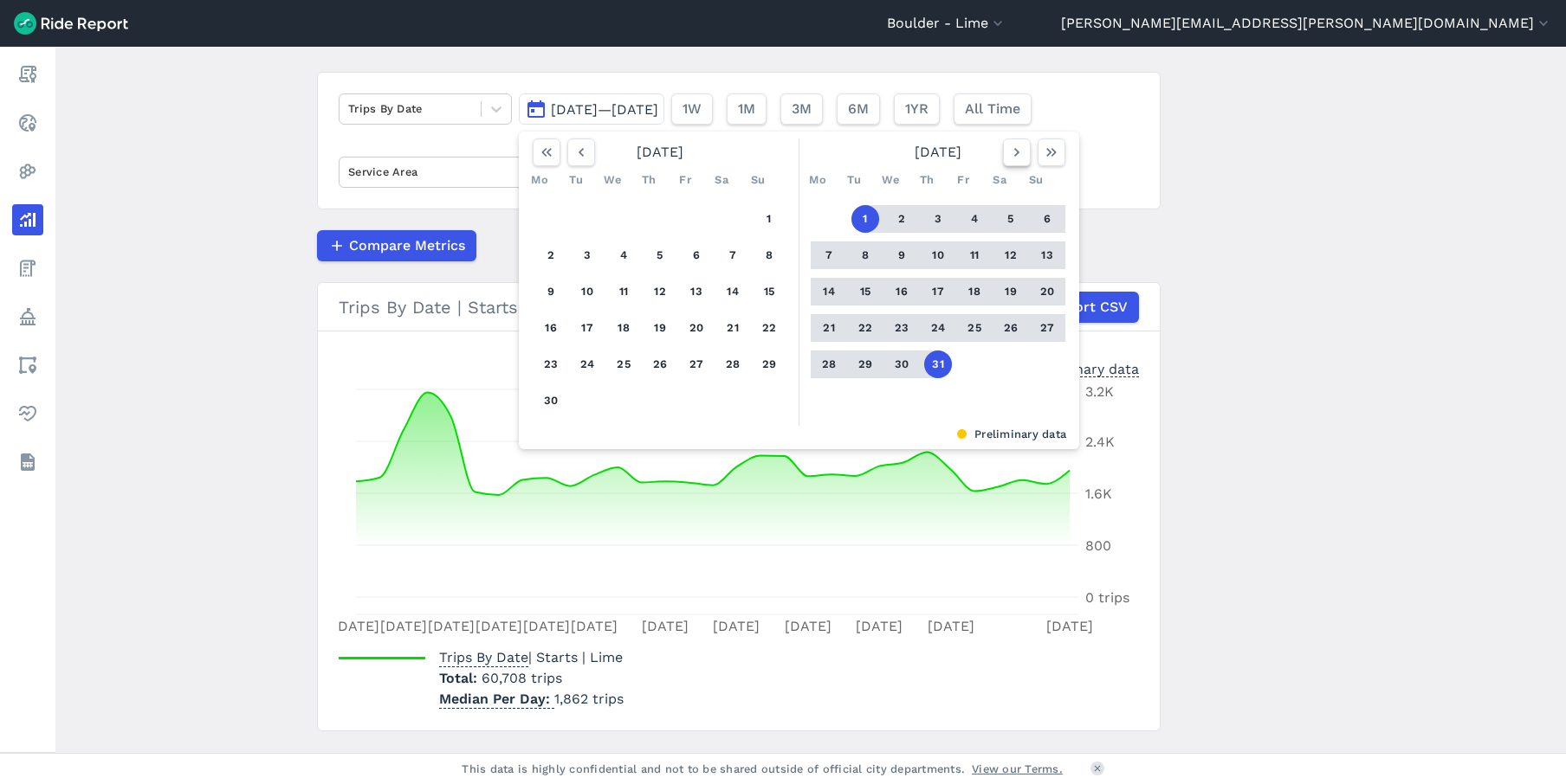
click at [1005, 163] on button "button" at bounding box center [1017, 153] width 28 height 28
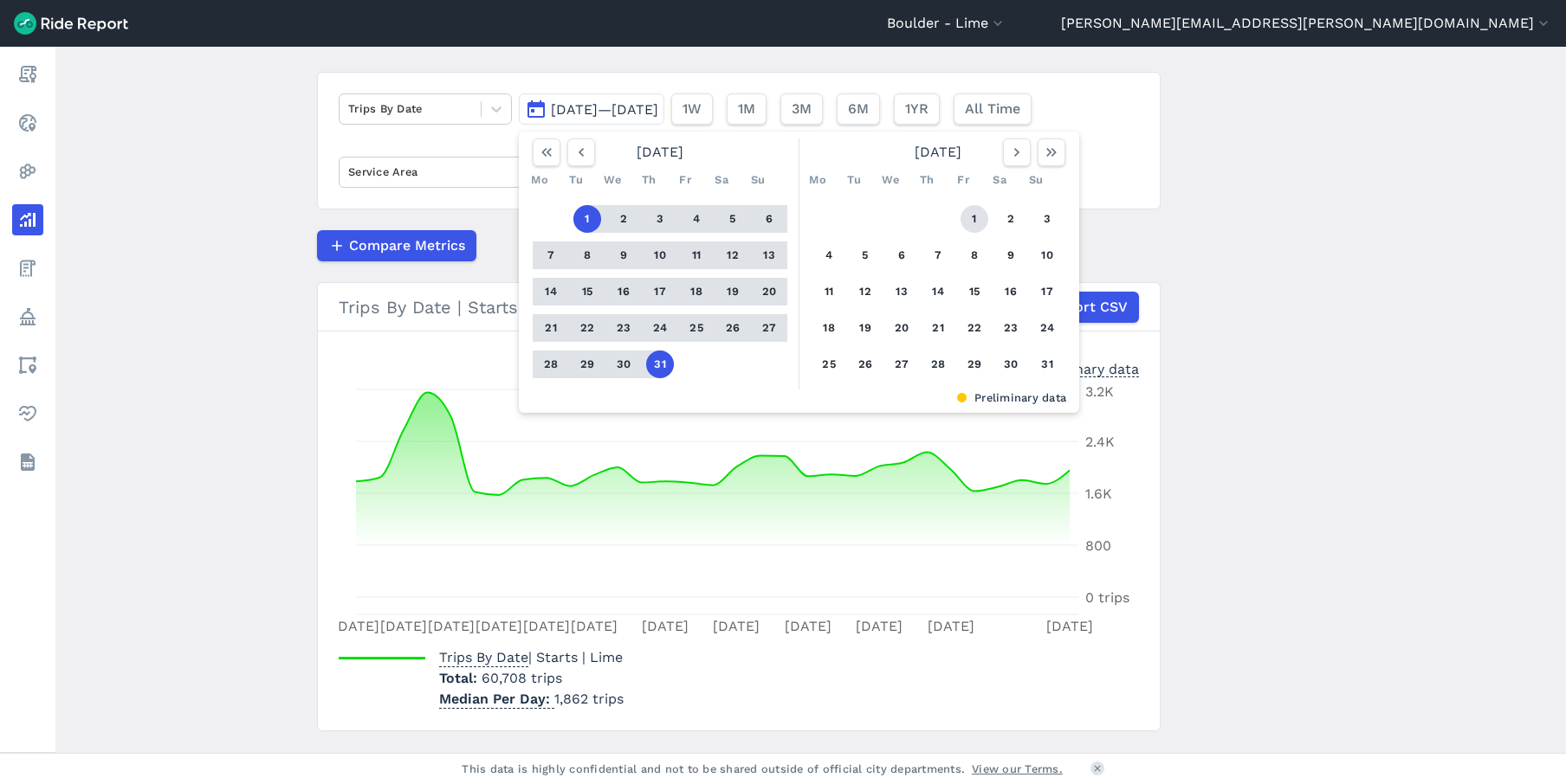
click at [969, 208] on button "1" at bounding box center [975, 219] width 28 height 28
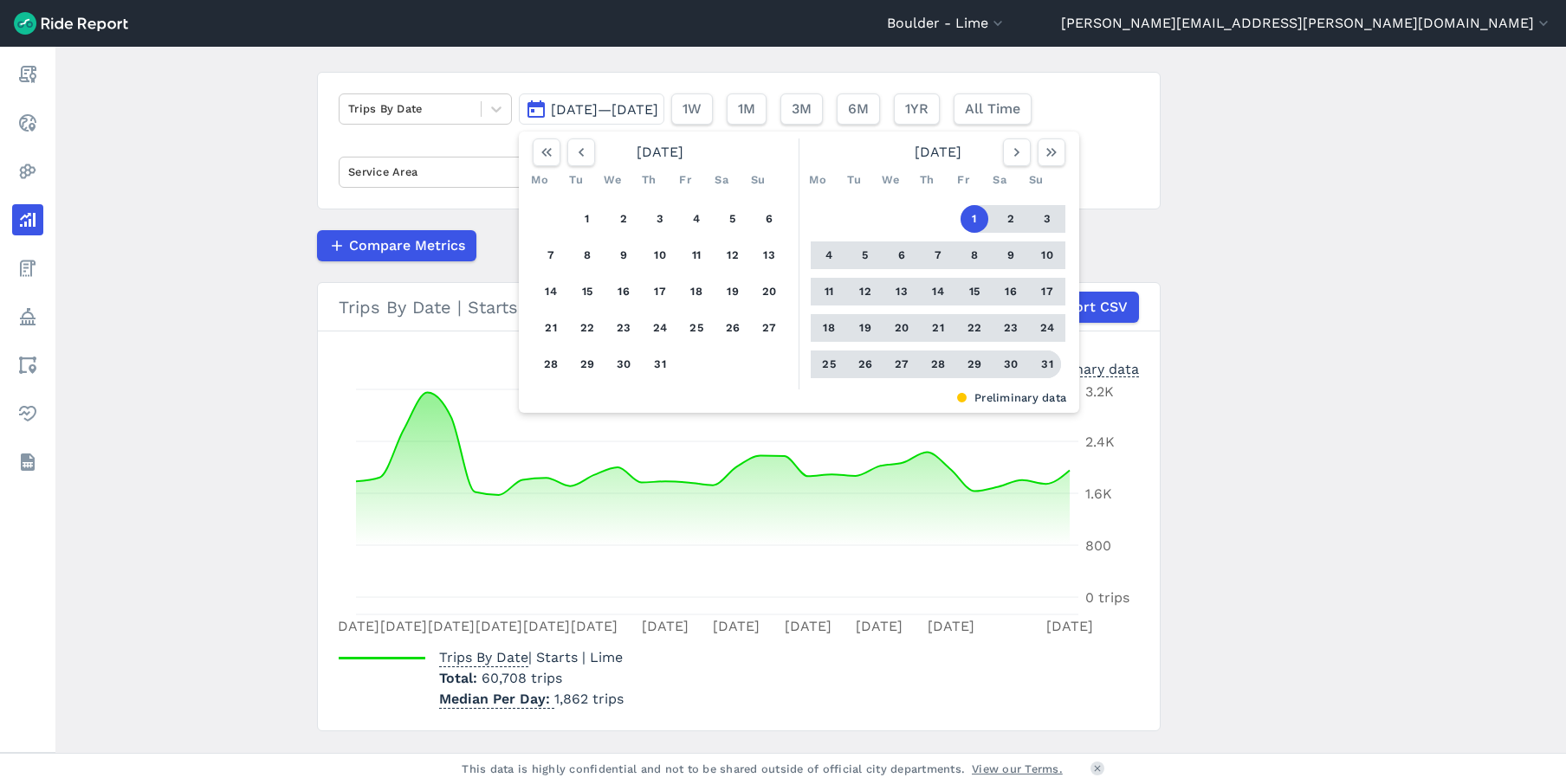
click at [1045, 365] on button "31" at bounding box center [1048, 364] width 28 height 28
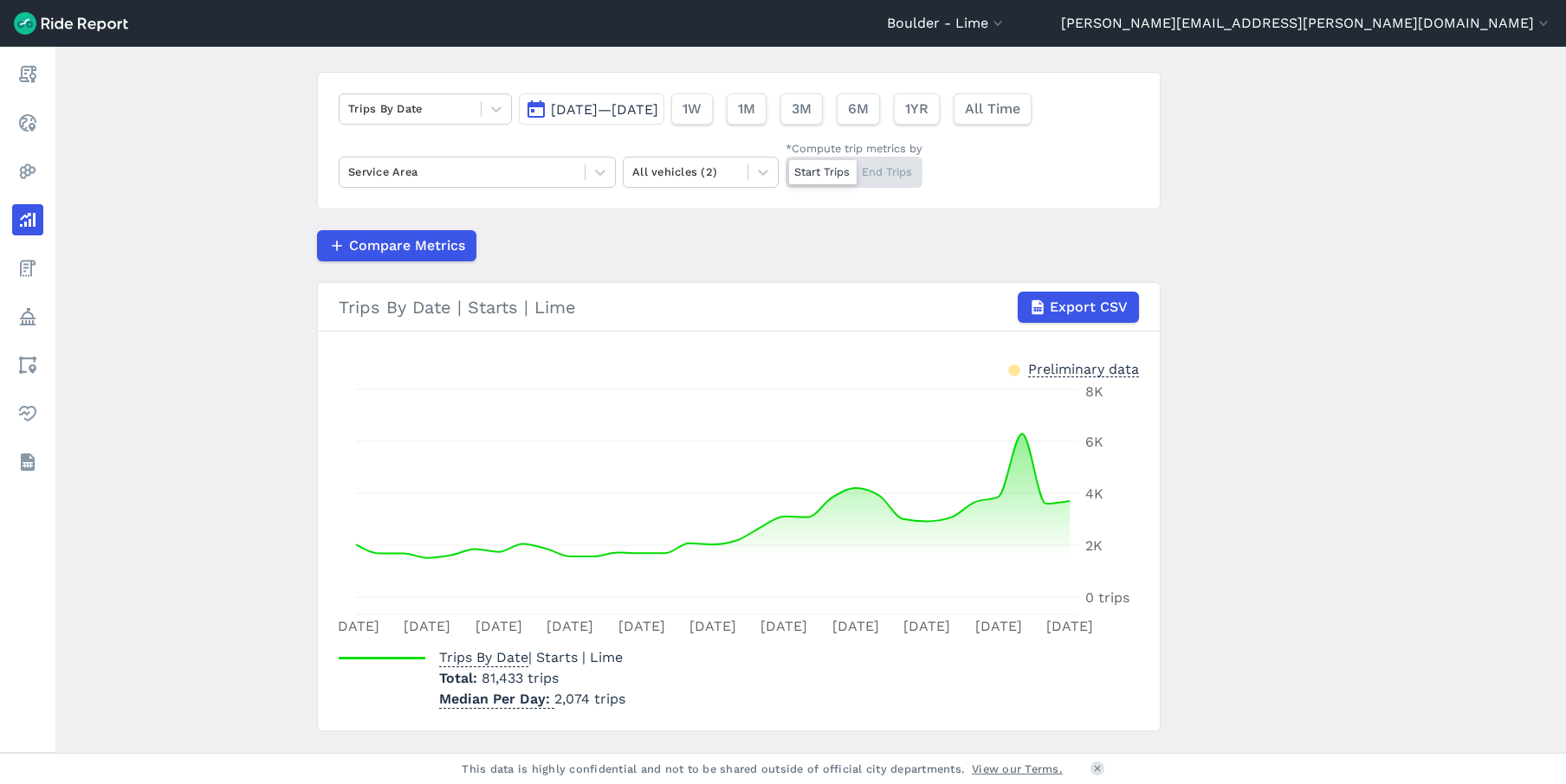
click at [622, 109] on span "[DATE]—[DATE]" at bounding box center [604, 110] width 108 height 17
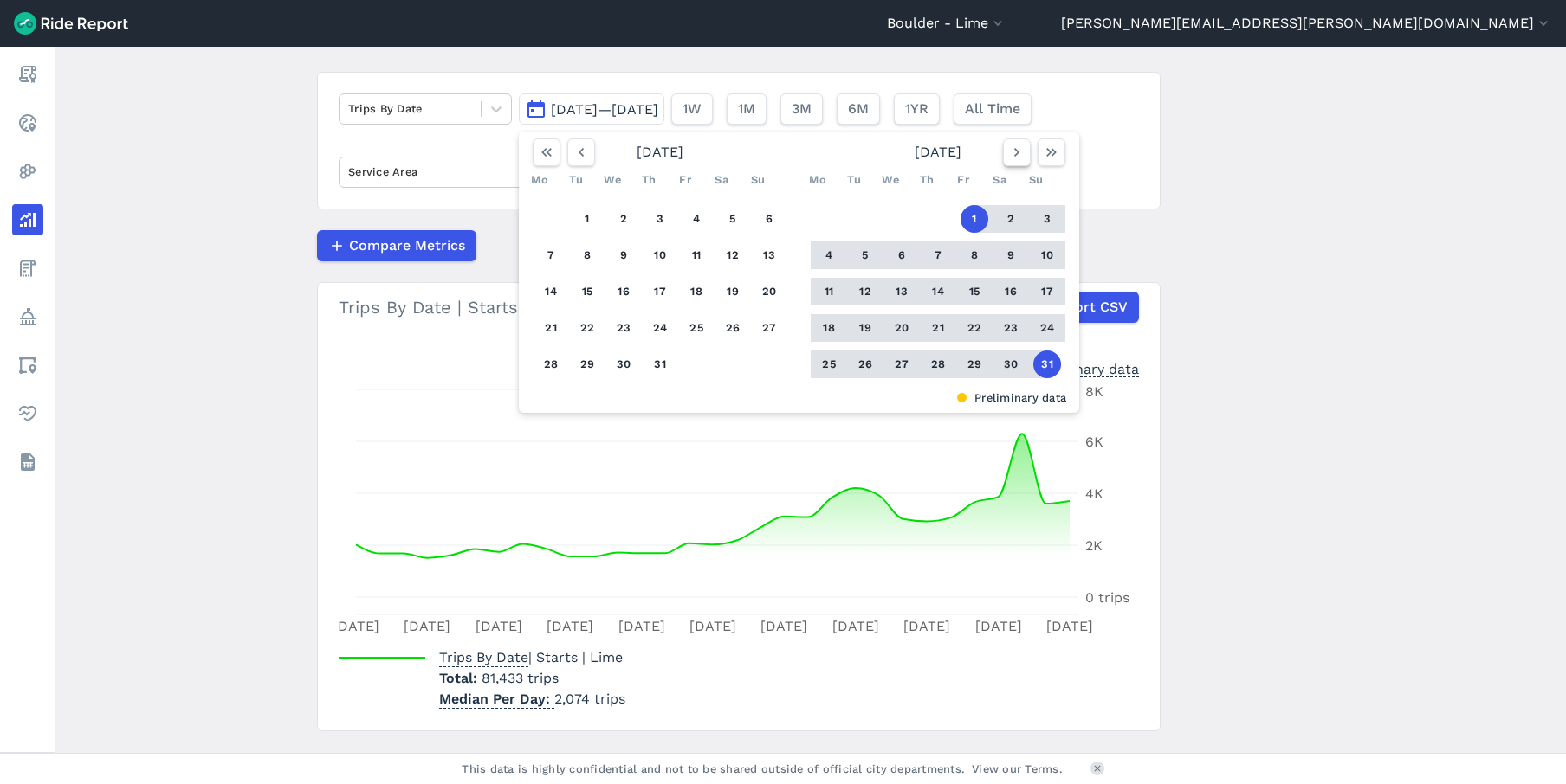
click at [1021, 152] on icon "button" at bounding box center [1017, 152] width 17 height 17
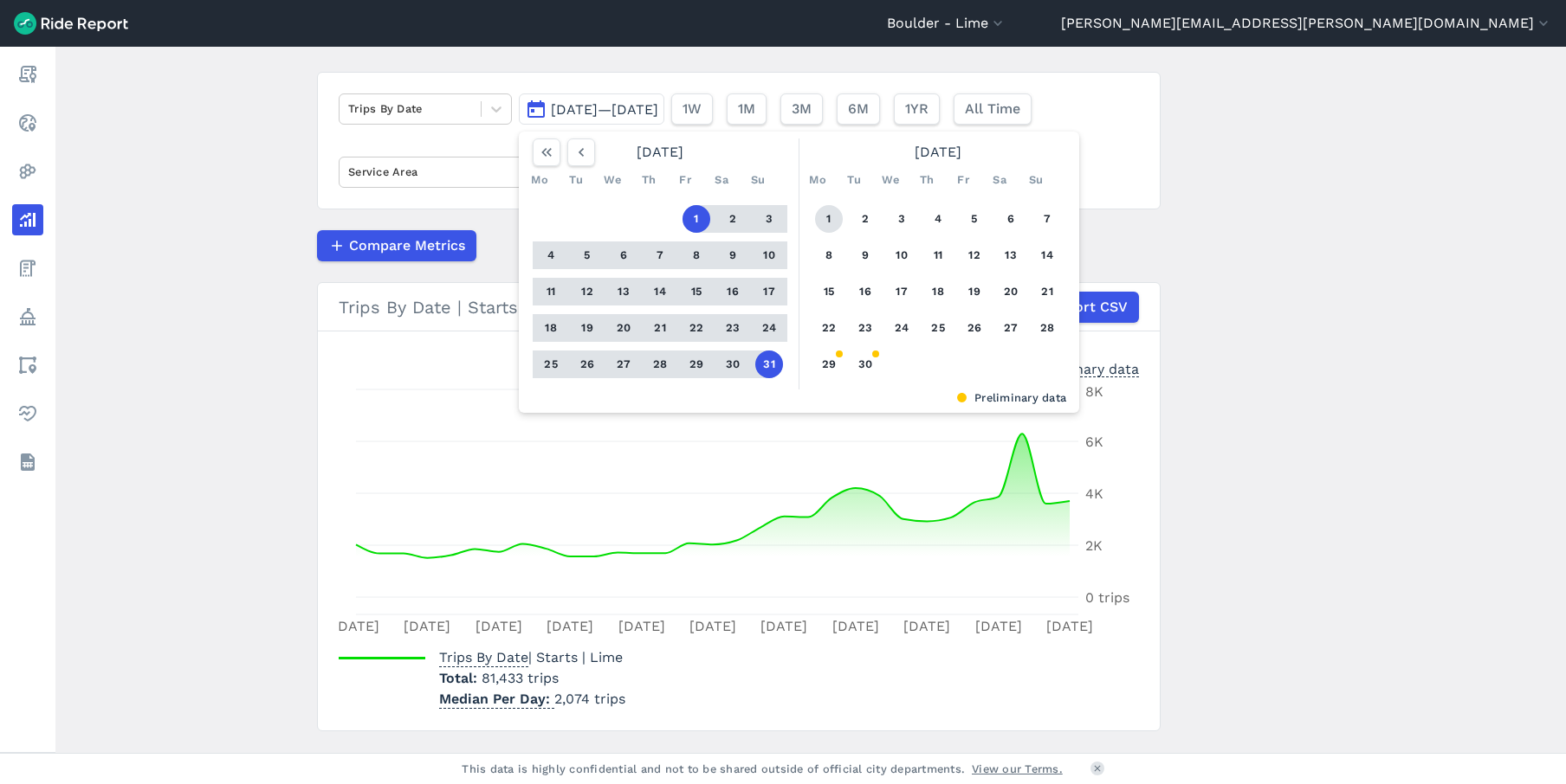
click at [837, 224] on button "1" at bounding box center [829, 219] width 28 height 28
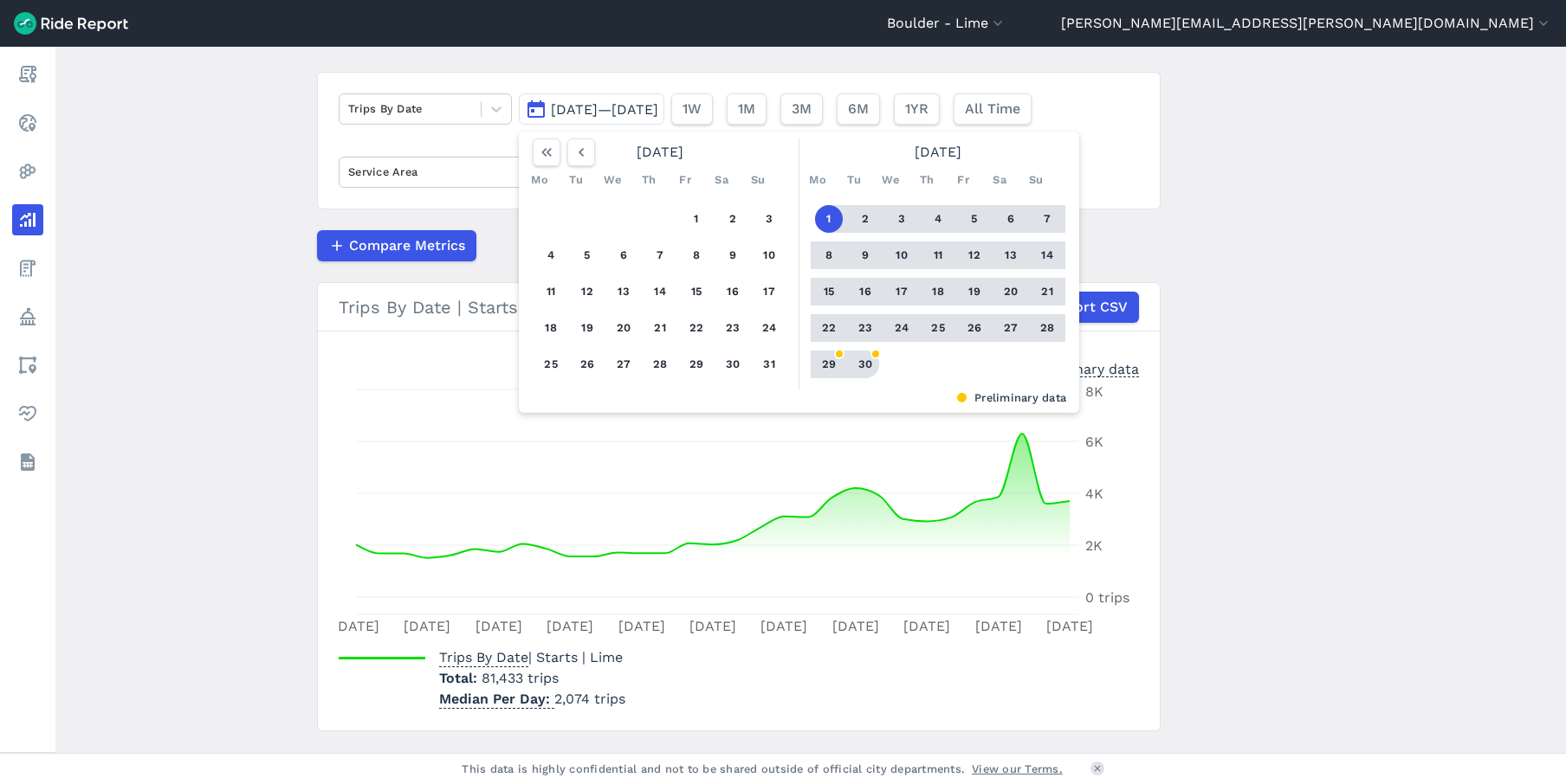
click at [855, 360] on button "30" at bounding box center [866, 364] width 28 height 28
